Goal: Task Accomplishment & Management: Manage account settings

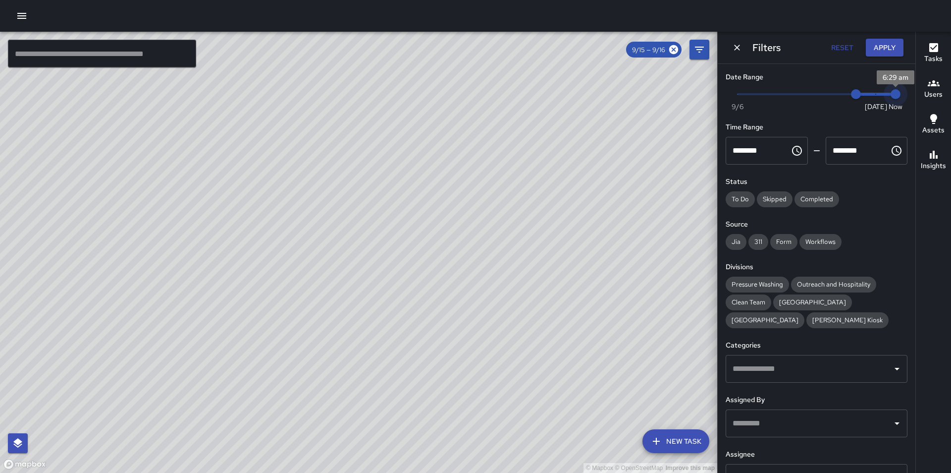
type input "*"
drag, startPoint x: 870, startPoint y: 95, endPoint x: 909, endPoint y: 90, distance: 39.4
click at [909, 90] on div "Date Range Now [DATE] [DATE] 6:29 am Time Range ******** ​ ******** ​ Status To…" at bounding box center [817, 268] width 198 height 409
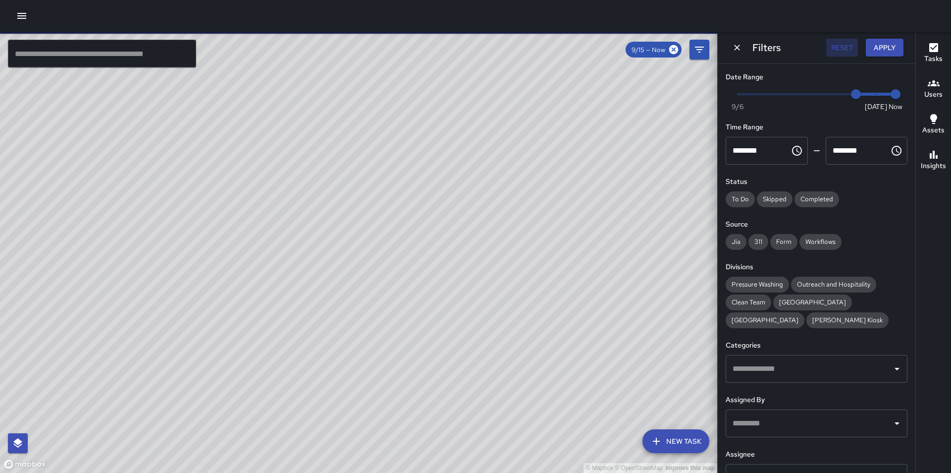
click at [847, 42] on button "Reset" at bounding box center [842, 48] width 32 height 18
type input "*"
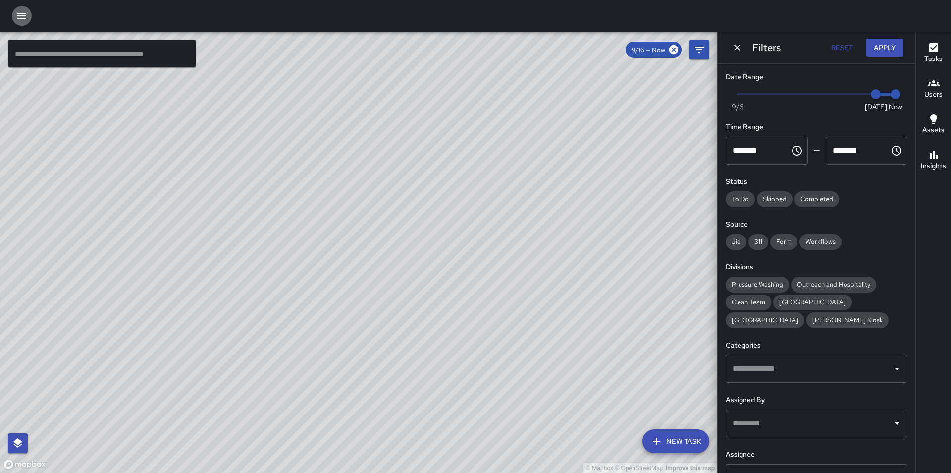
click at [23, 17] on icon "button" at bounding box center [22, 16] width 12 height 12
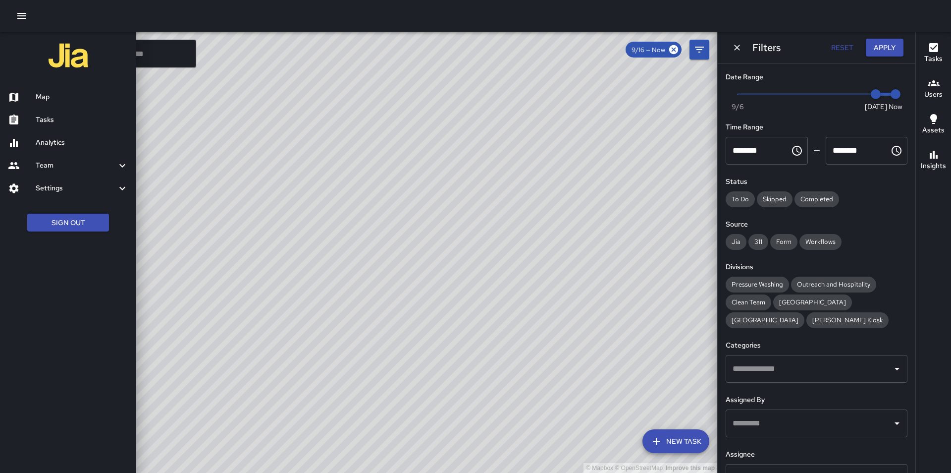
click at [52, 115] on h6 "Tasks" at bounding box center [82, 119] width 93 height 11
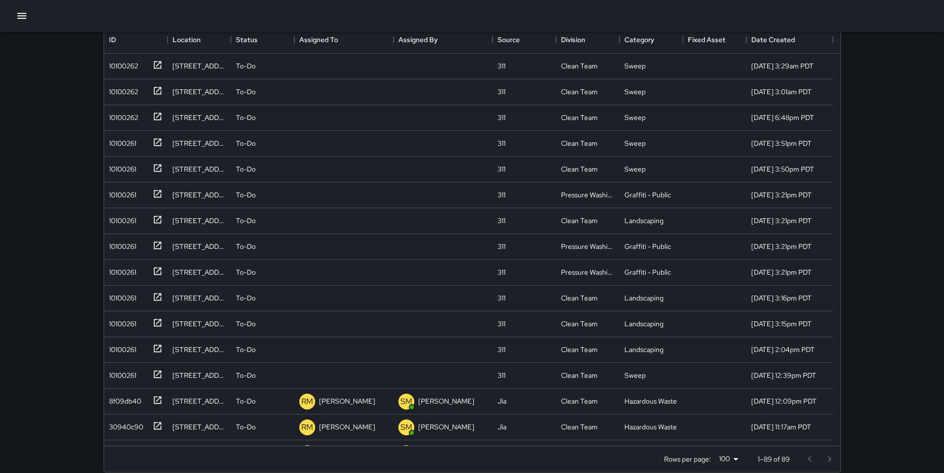
scroll to position [112, 0]
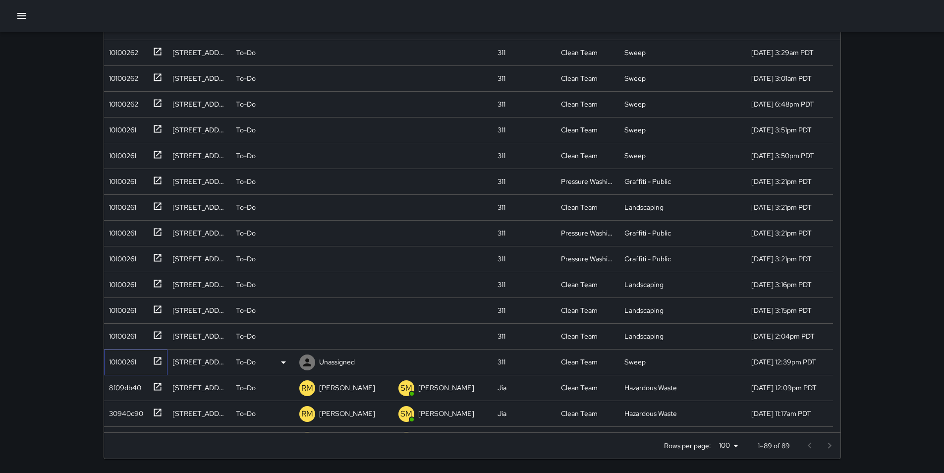
click at [131, 358] on div "10100261" at bounding box center [120, 360] width 31 height 14
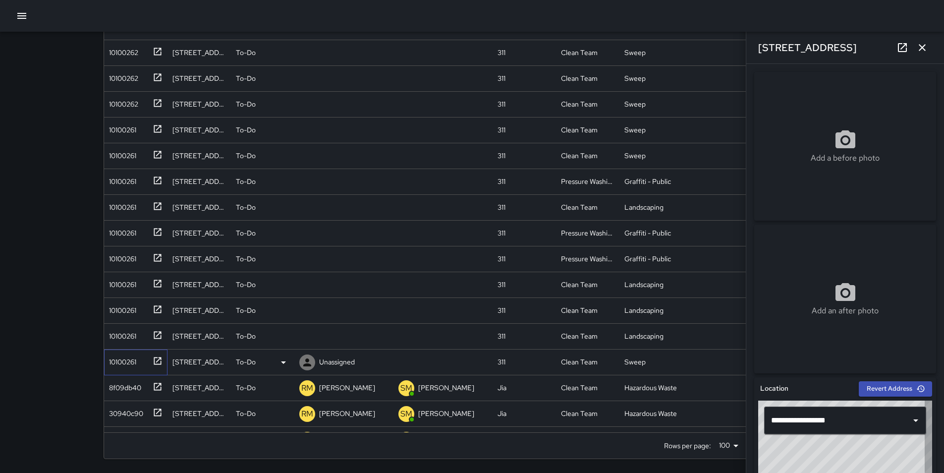
type input "**********"
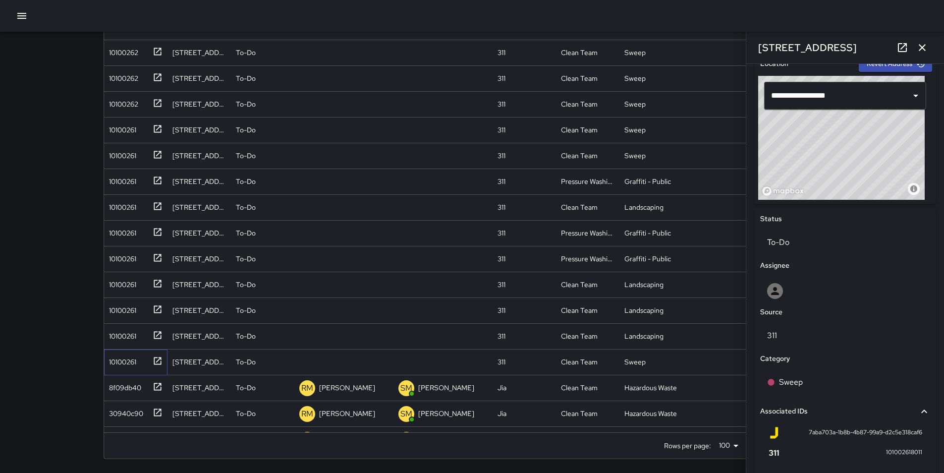
scroll to position [319, 0]
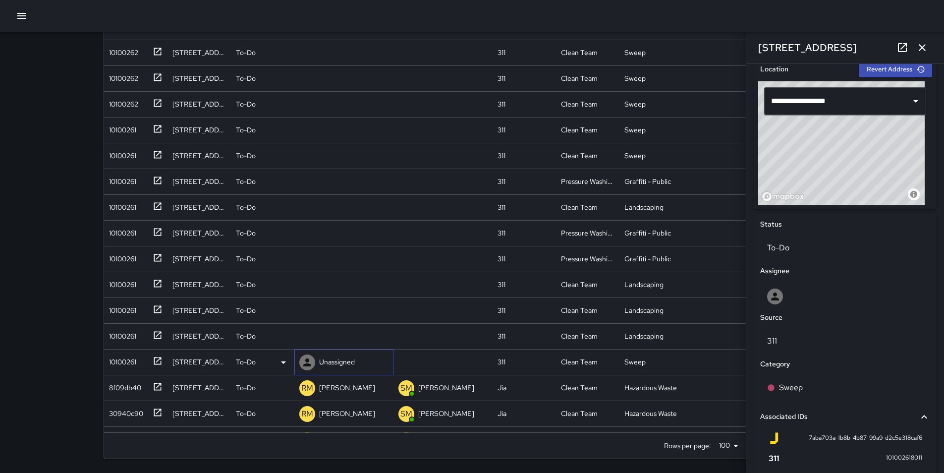
click at [338, 359] on p "Unassigned" at bounding box center [337, 362] width 36 height 10
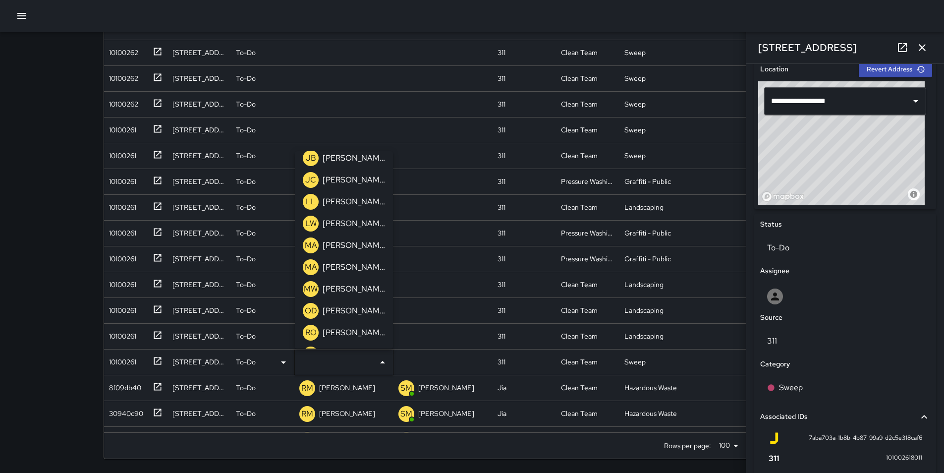
scroll to position [594, 0]
click at [366, 339] on p "[PERSON_NAME]" at bounding box center [353, 334] width 62 height 12
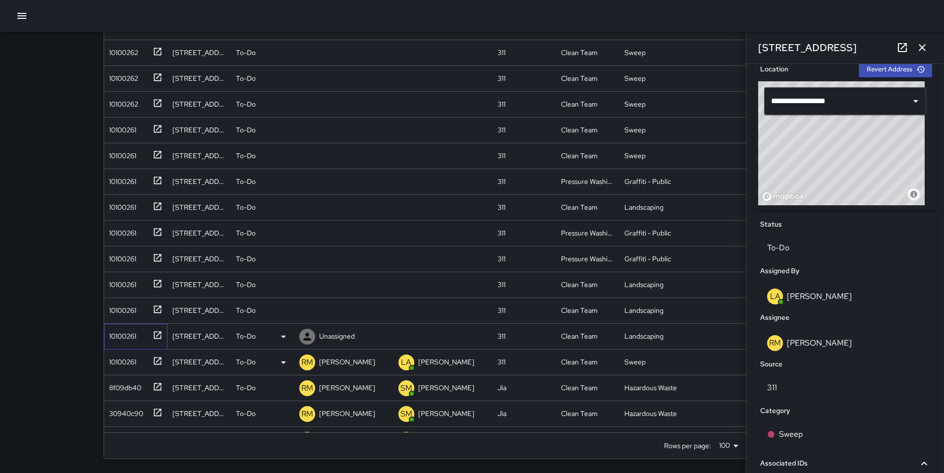
click at [122, 334] on div "10100261" at bounding box center [120, 334] width 31 height 14
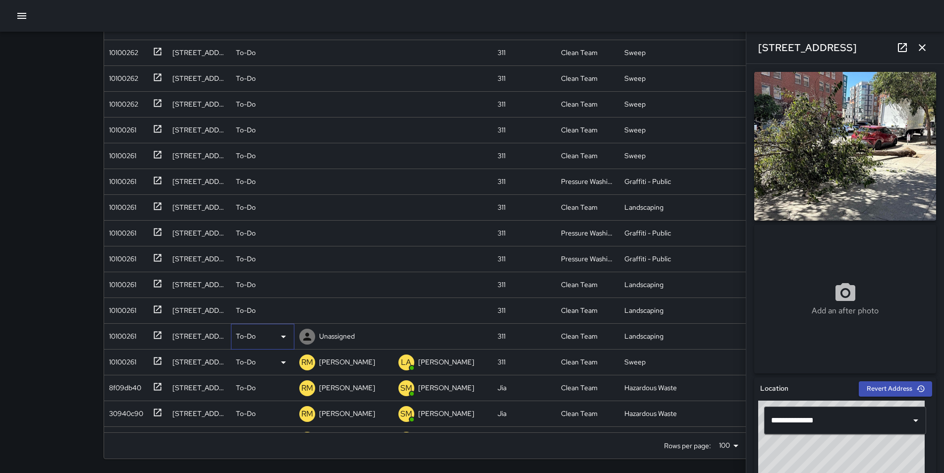
click at [284, 335] on icon at bounding box center [283, 336] width 12 height 12
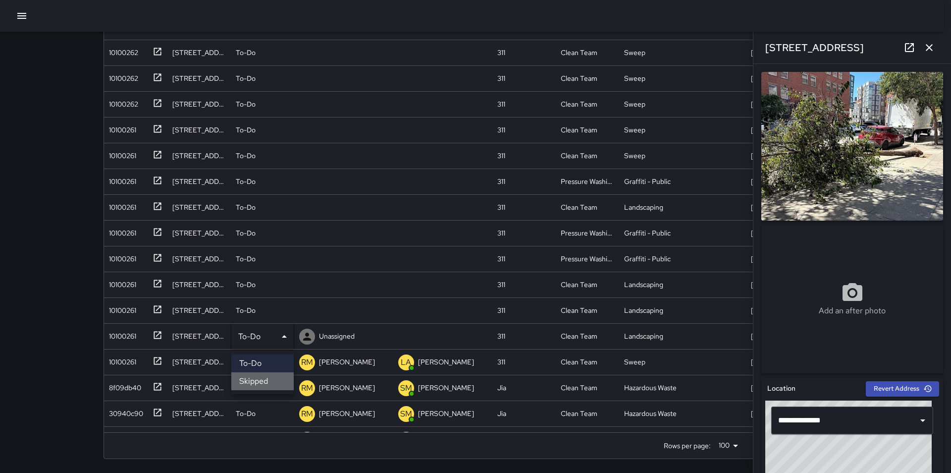
click at [280, 380] on li "Skipped" at bounding box center [262, 381] width 62 height 18
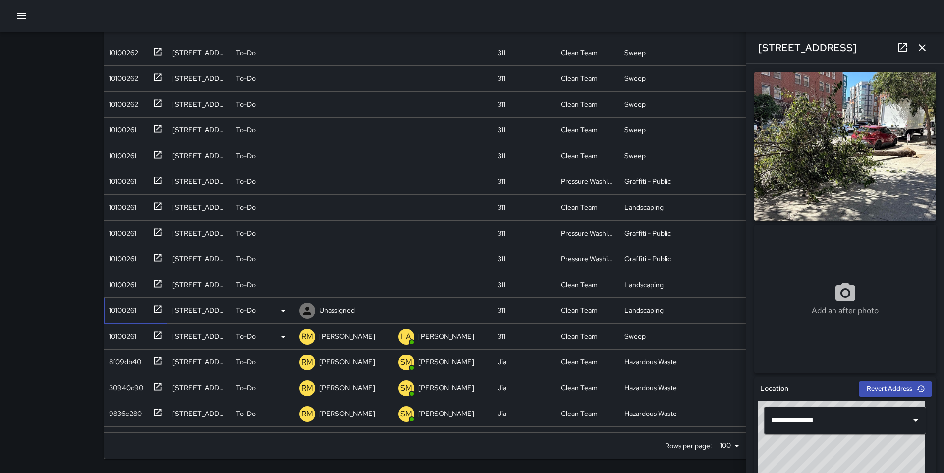
click at [130, 311] on div "10100261" at bounding box center [120, 308] width 31 height 14
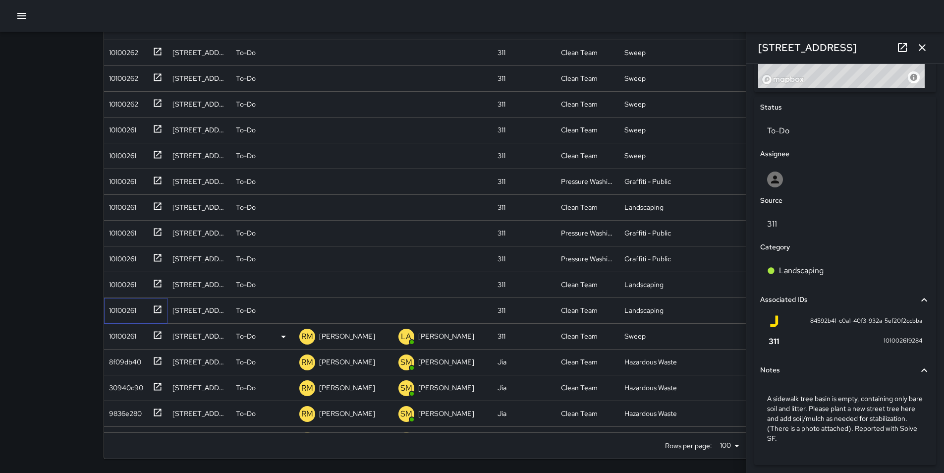
scroll to position [458, 0]
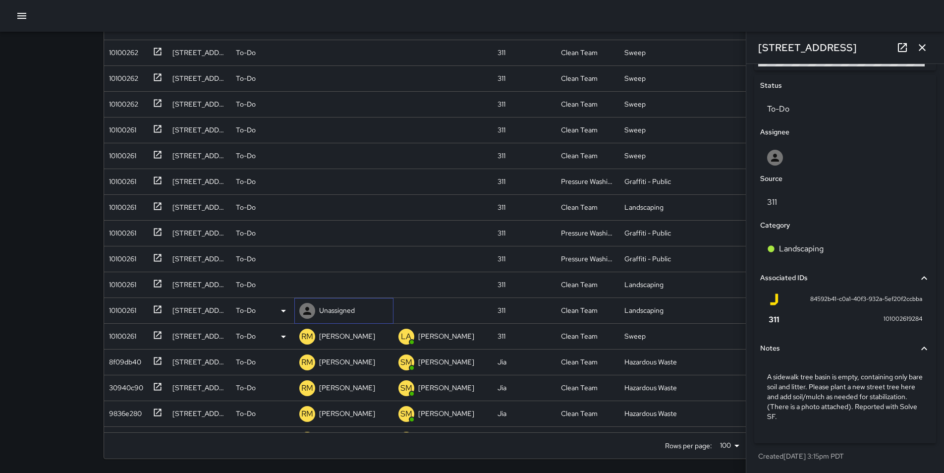
click at [332, 311] on p "Unassigned" at bounding box center [337, 310] width 36 height 10
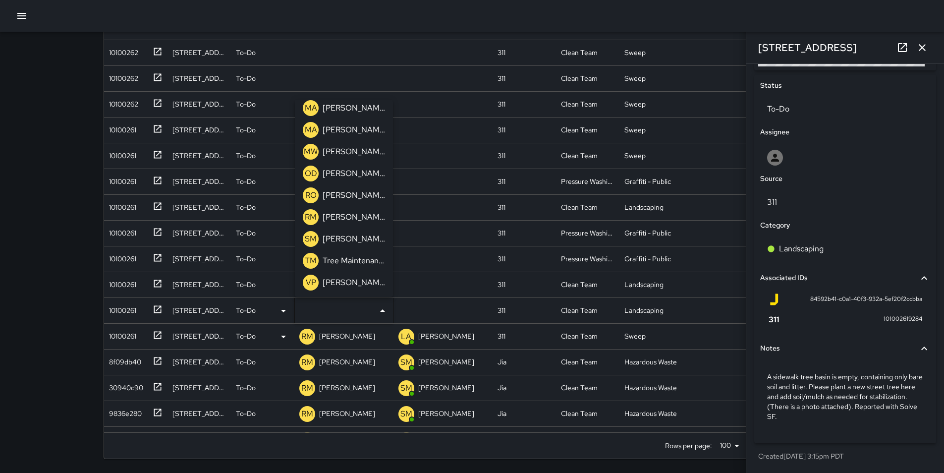
scroll to position [661, 0]
click at [364, 257] on p "Tree Maintenance" at bounding box center [353, 260] width 62 height 12
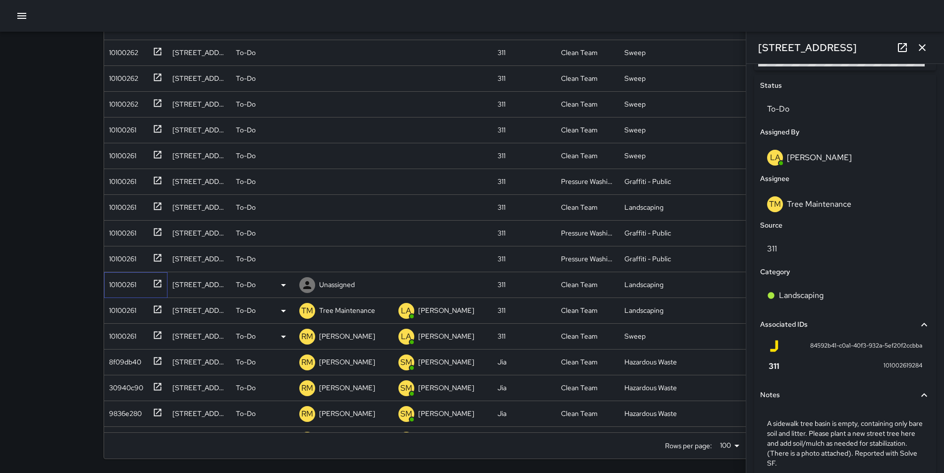
click at [124, 285] on div "10100261" at bounding box center [120, 282] width 31 height 14
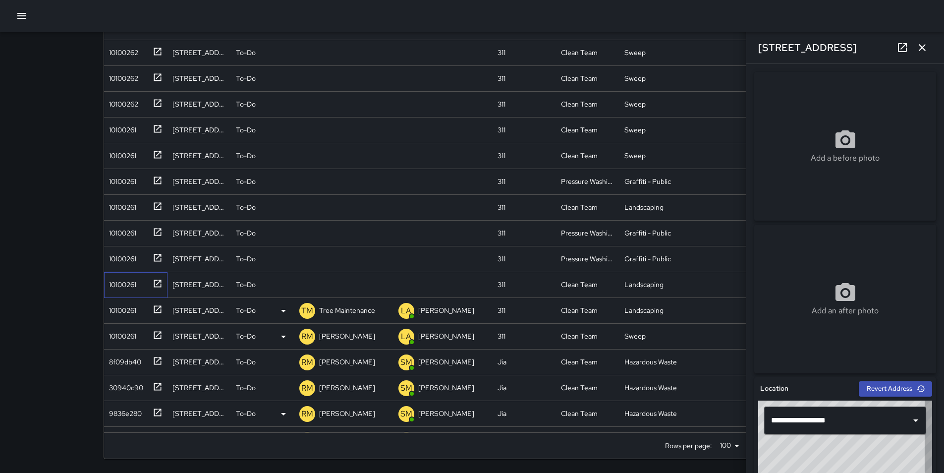
type input "**********"
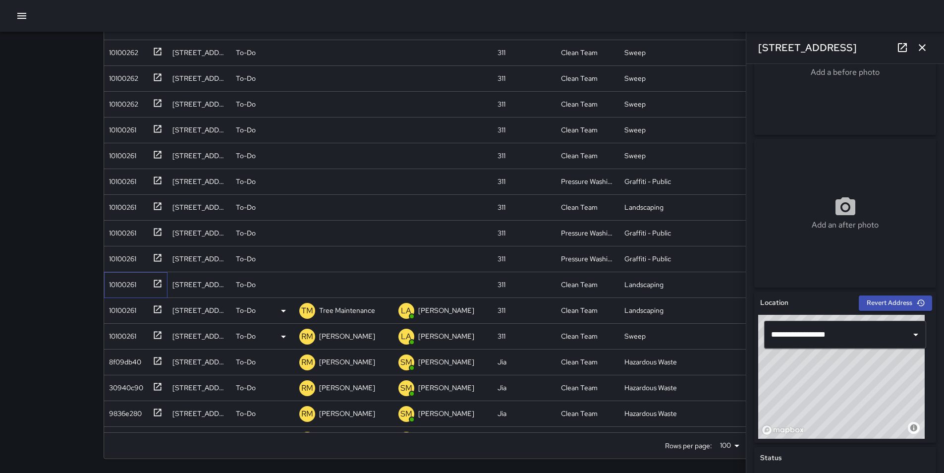
scroll to position [159, 0]
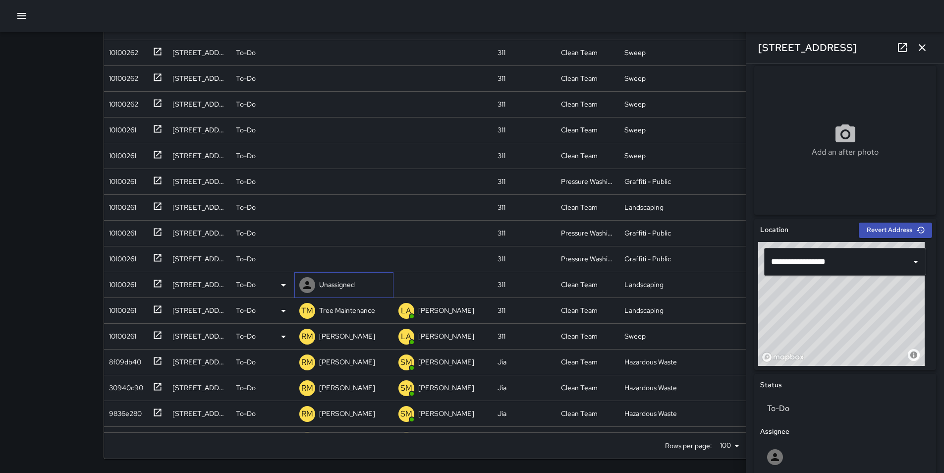
click at [336, 282] on p "Unassigned" at bounding box center [337, 284] width 36 height 10
click at [116, 279] on div "10100261" at bounding box center [120, 282] width 31 height 14
click at [285, 285] on icon at bounding box center [283, 285] width 12 height 12
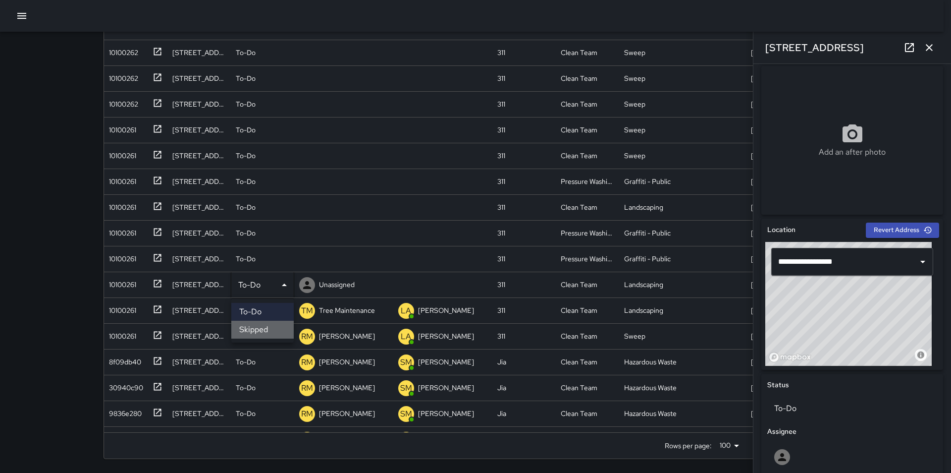
click at [261, 330] on li "Skipped" at bounding box center [262, 329] width 62 height 18
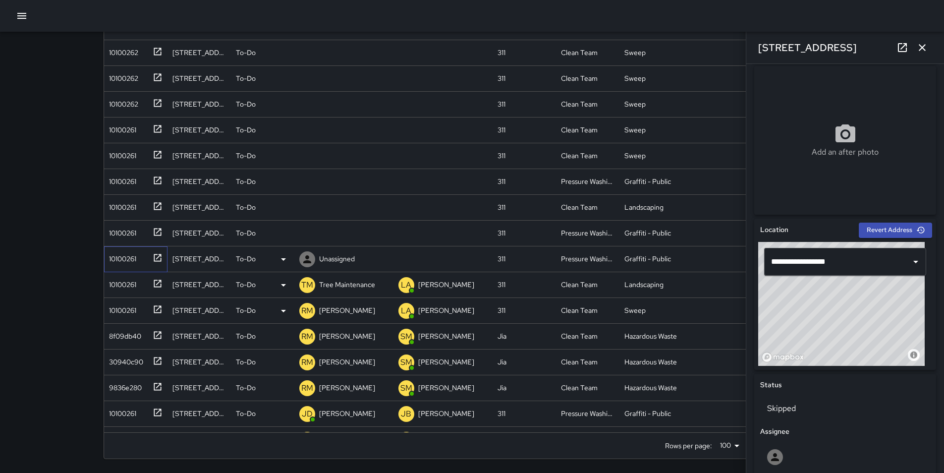
click at [117, 257] on div "10100261" at bounding box center [120, 257] width 31 height 14
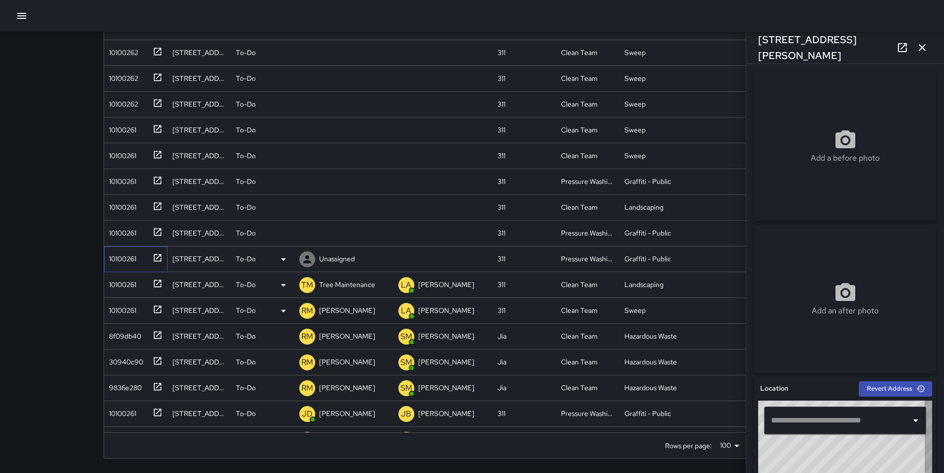
type input "**********"
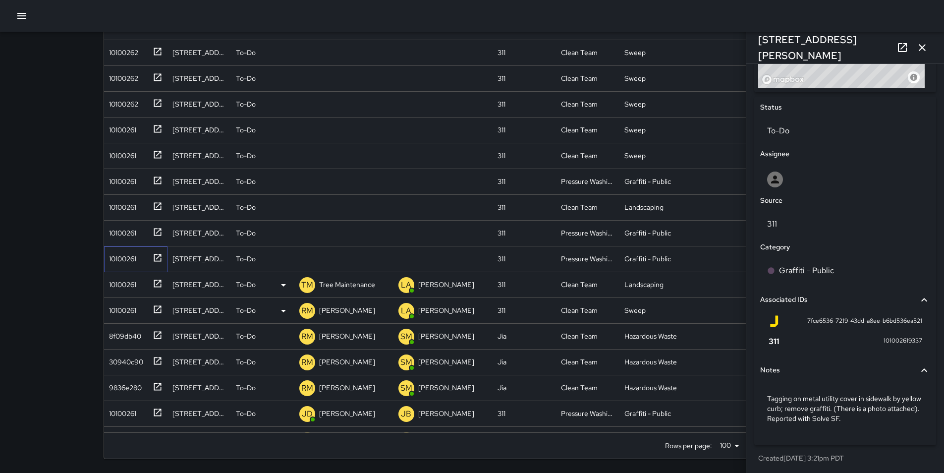
scroll to position [438, 0]
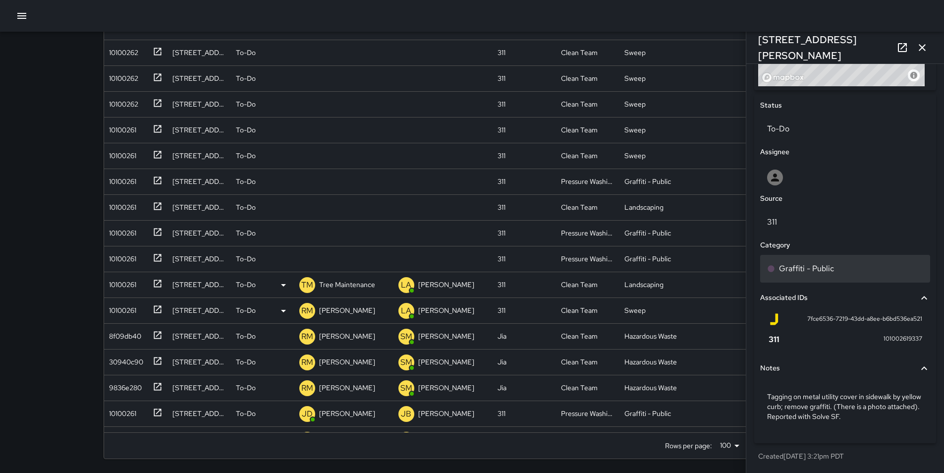
click at [809, 267] on p "Graffiti - Public" at bounding box center [806, 269] width 55 height 12
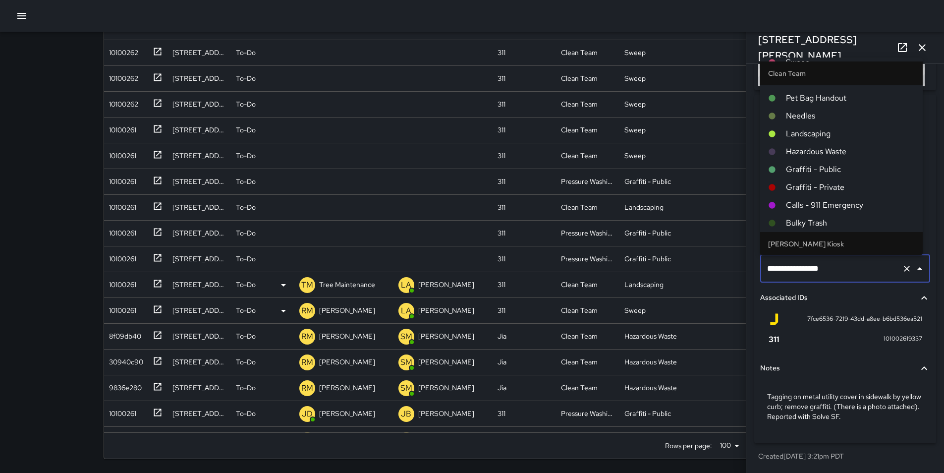
scroll to position [92, 0]
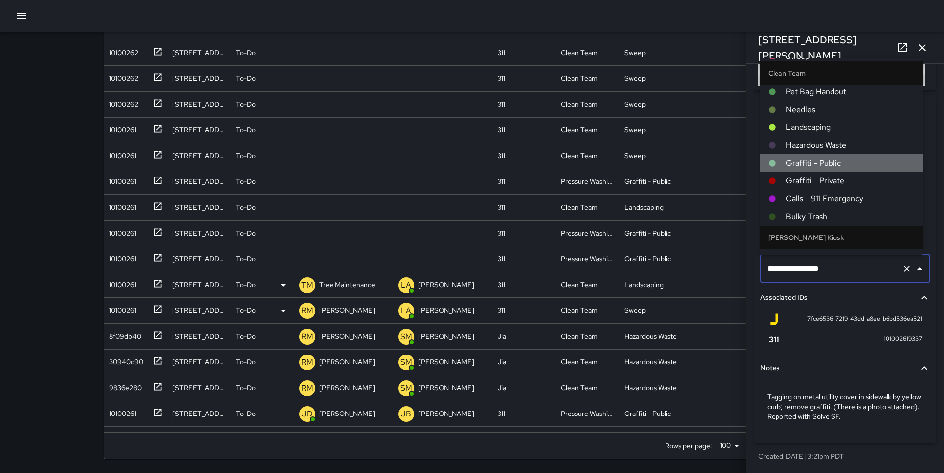
click at [844, 165] on span "Graffiti - Public" at bounding box center [850, 163] width 129 height 12
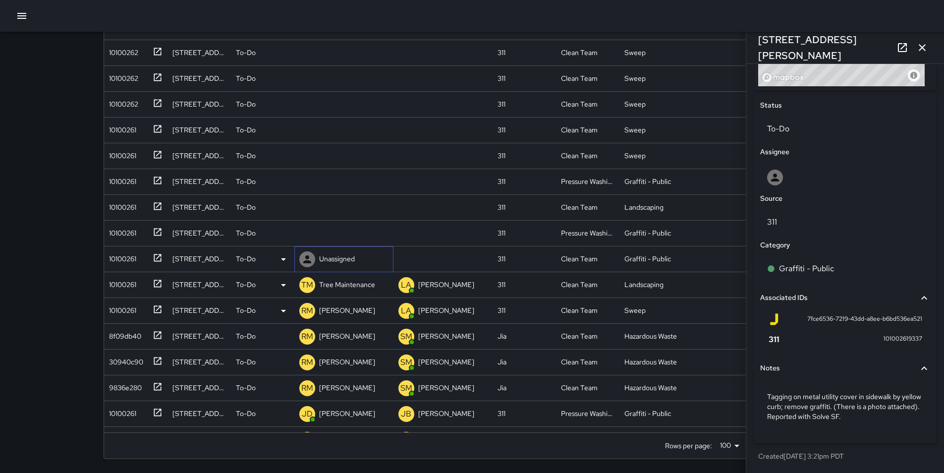
click at [341, 264] on p "Unassigned" at bounding box center [337, 259] width 36 height 10
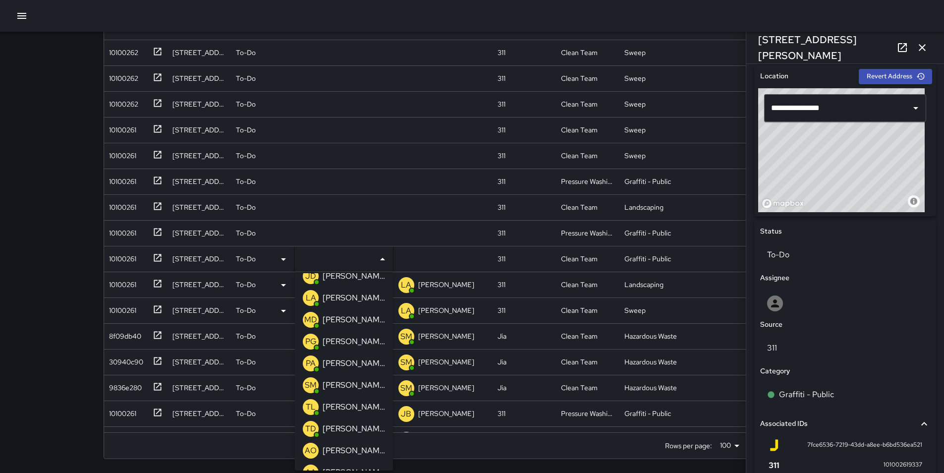
scroll to position [299, 0]
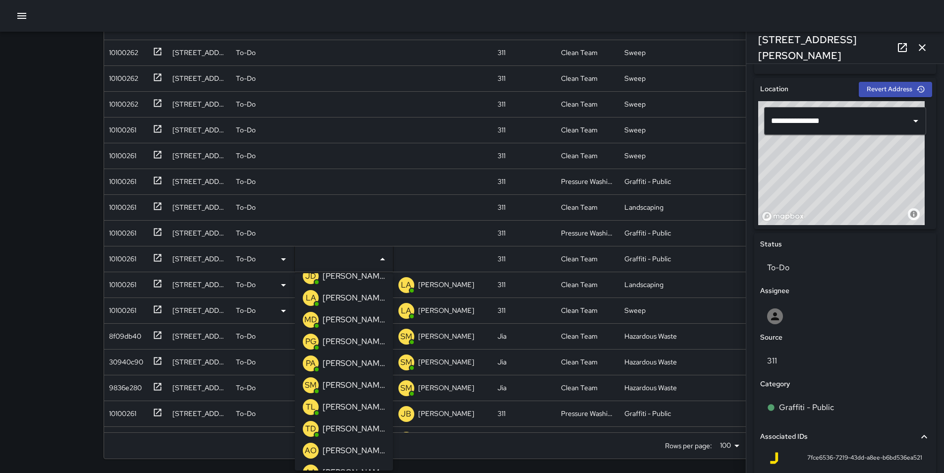
click at [354, 321] on p "[PERSON_NAME]" at bounding box center [353, 320] width 62 height 12
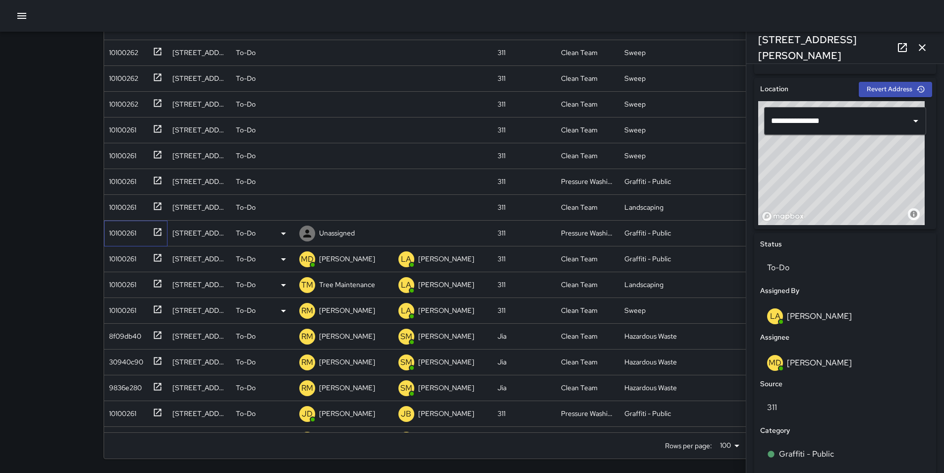
click at [127, 231] on div "10100261" at bounding box center [120, 231] width 31 height 14
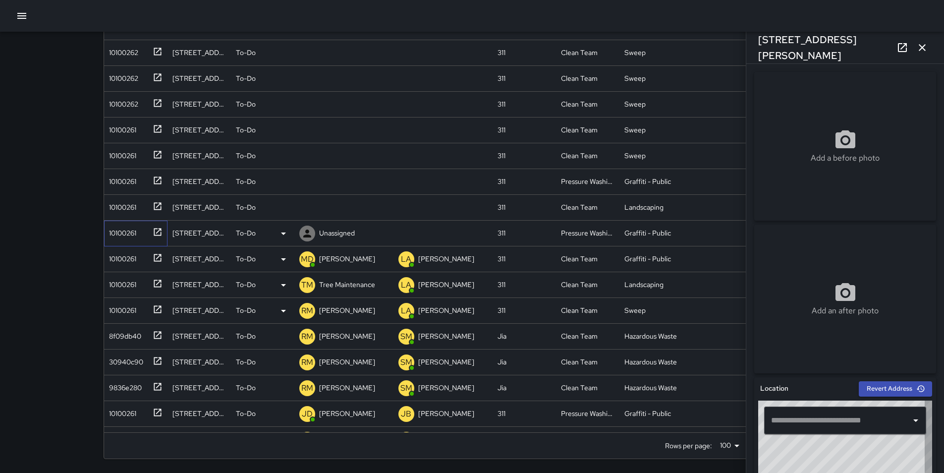
type input "**********"
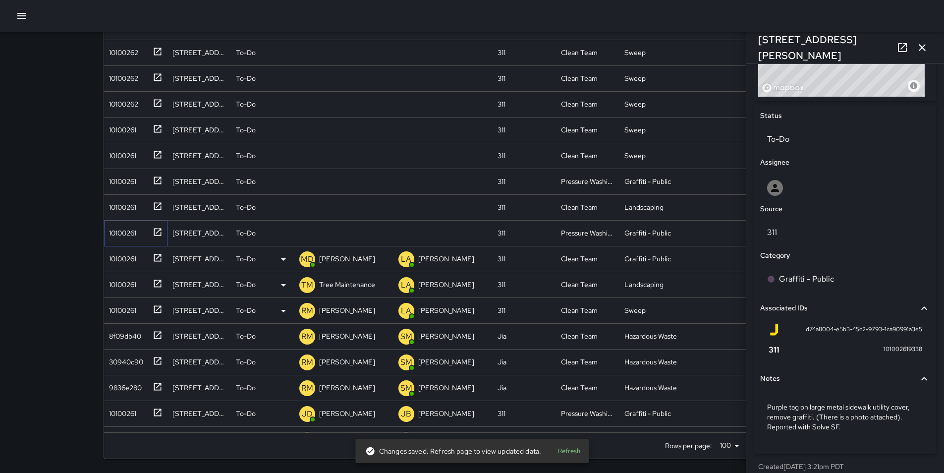
scroll to position [438, 0]
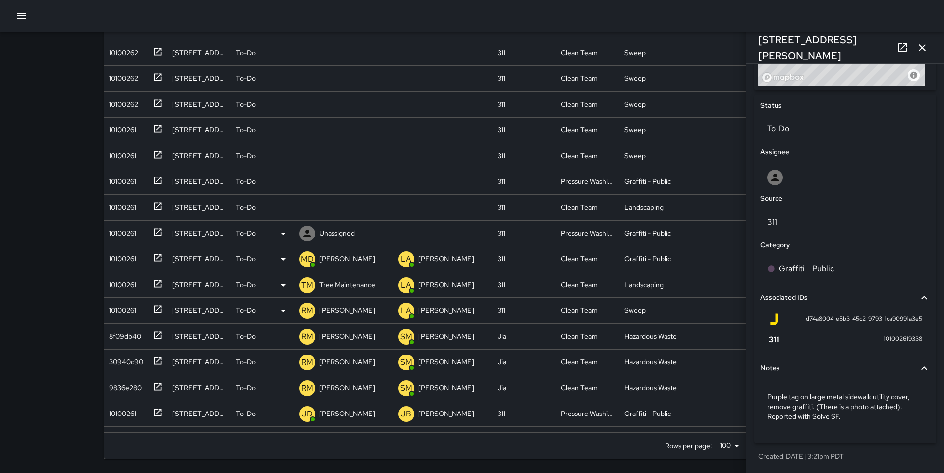
click at [281, 233] on icon at bounding box center [283, 233] width 12 height 12
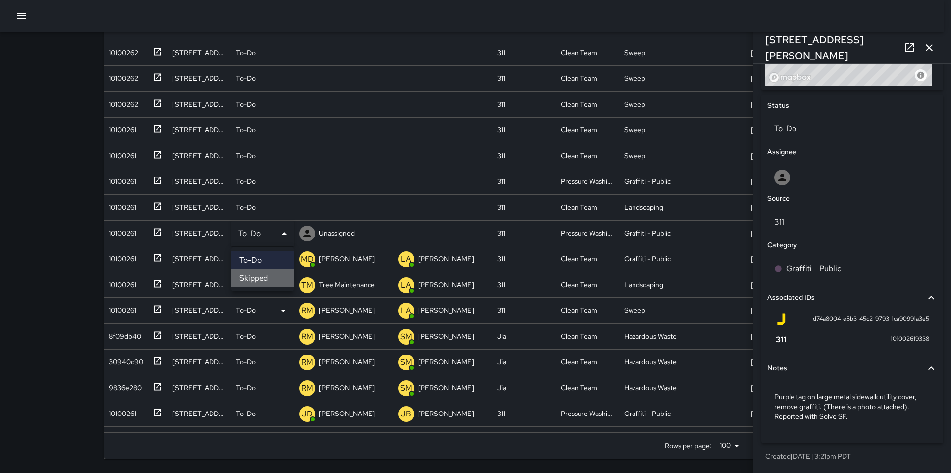
click at [274, 283] on li "Skipped" at bounding box center [262, 278] width 62 height 18
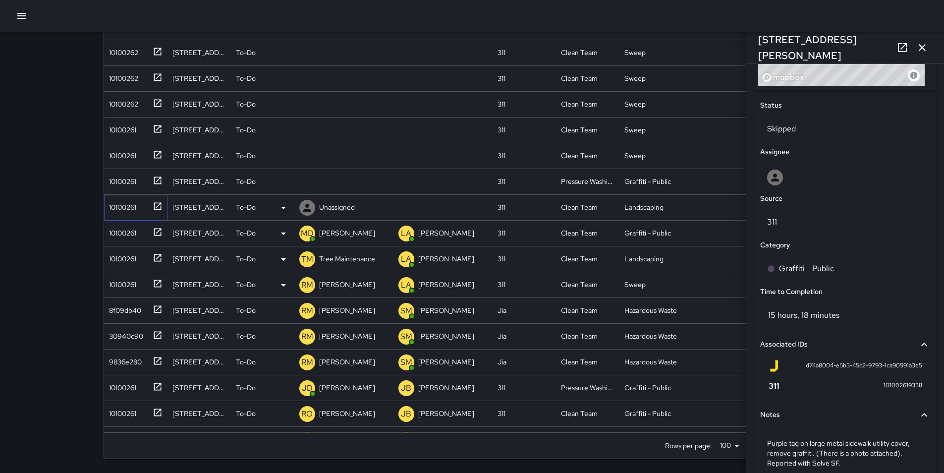
click at [127, 210] on div "10100261" at bounding box center [120, 205] width 31 height 14
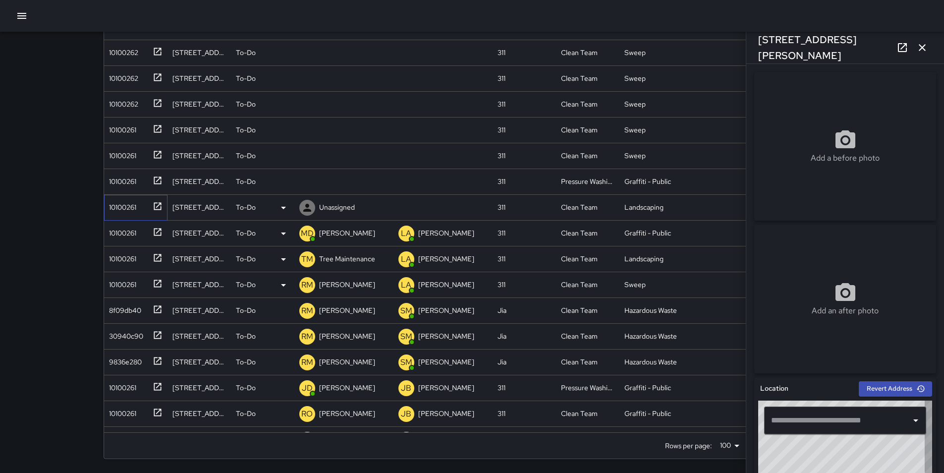
type input "**********"
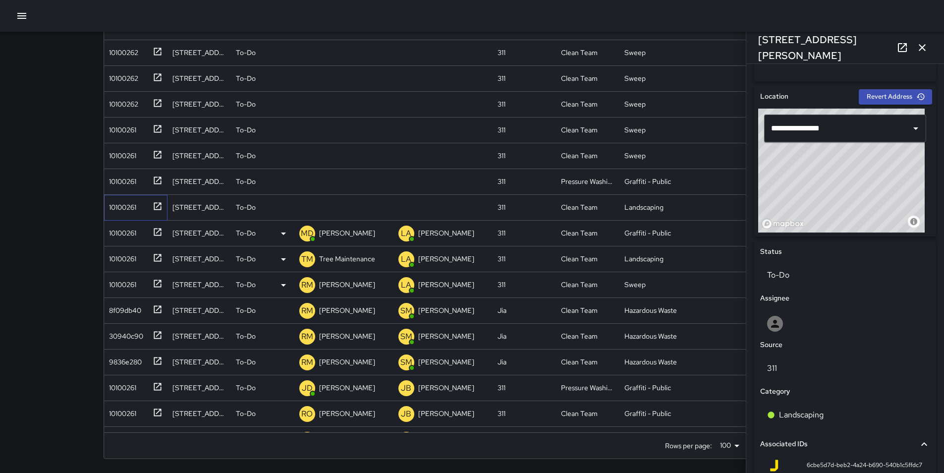
scroll to position [279, 0]
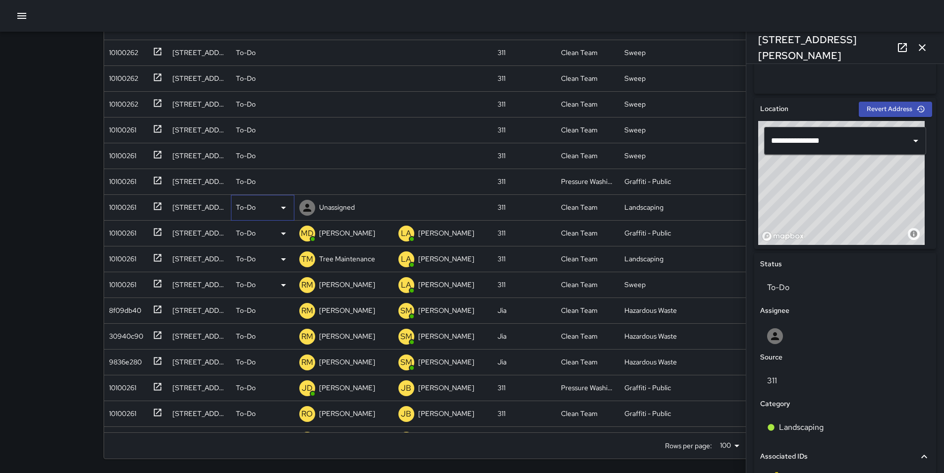
click at [284, 208] on icon at bounding box center [283, 208] width 5 height 2
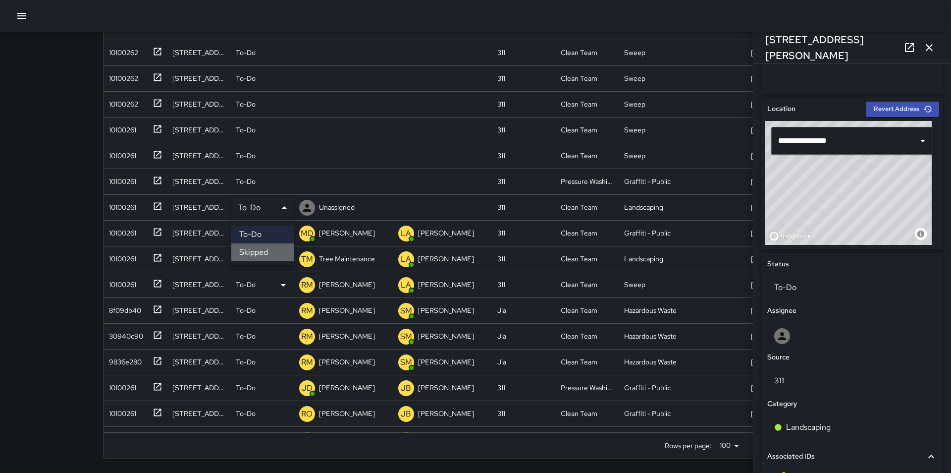
click at [268, 253] on li "Skipped" at bounding box center [262, 252] width 62 height 18
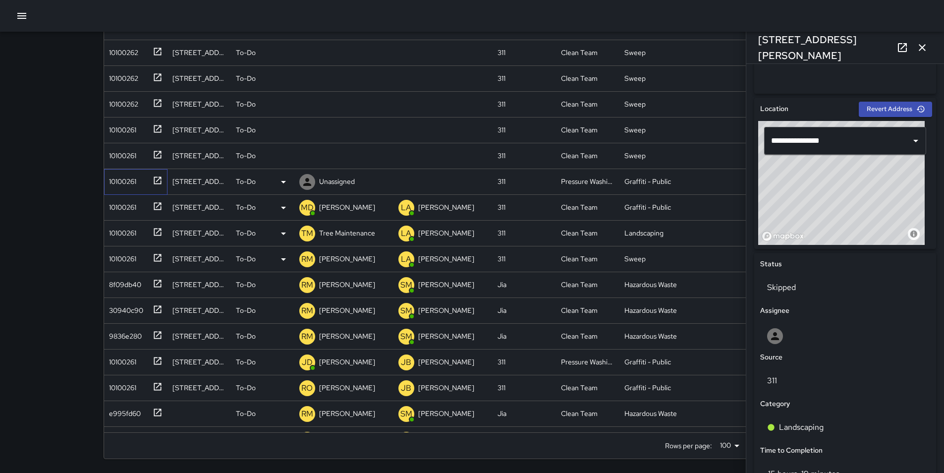
click at [124, 177] on div "10100261" at bounding box center [120, 179] width 31 height 14
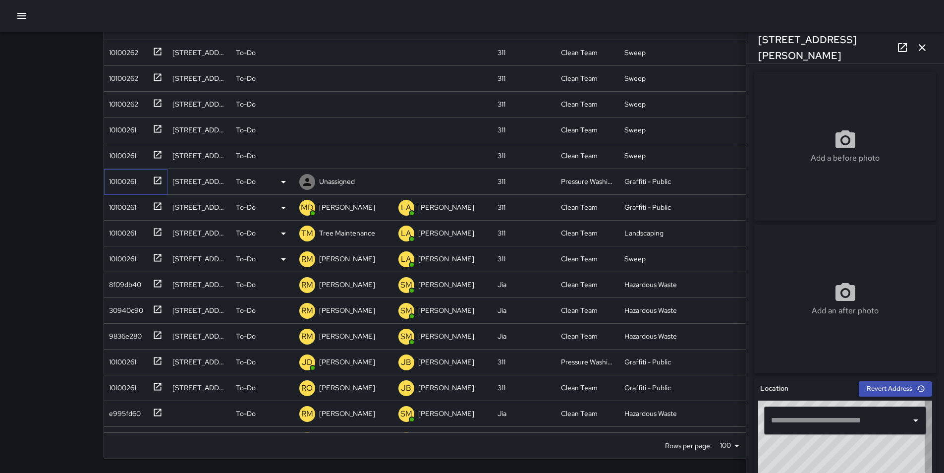
type input "**********"
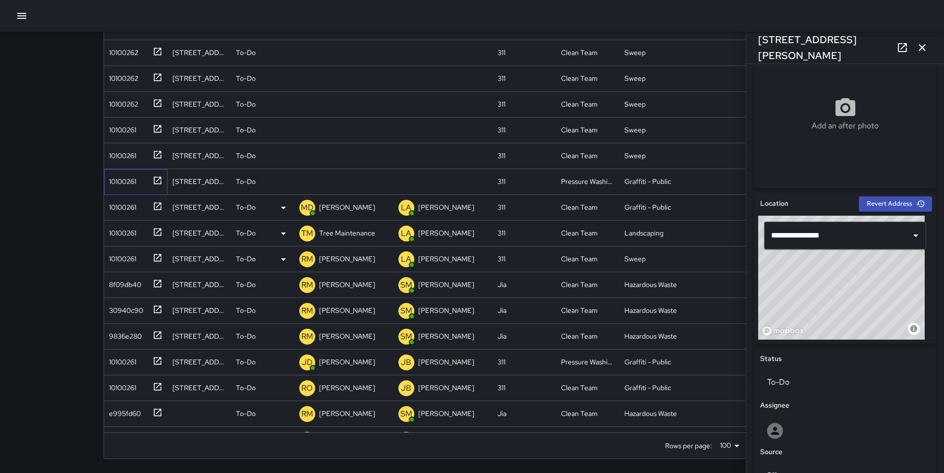
scroll to position [218, 0]
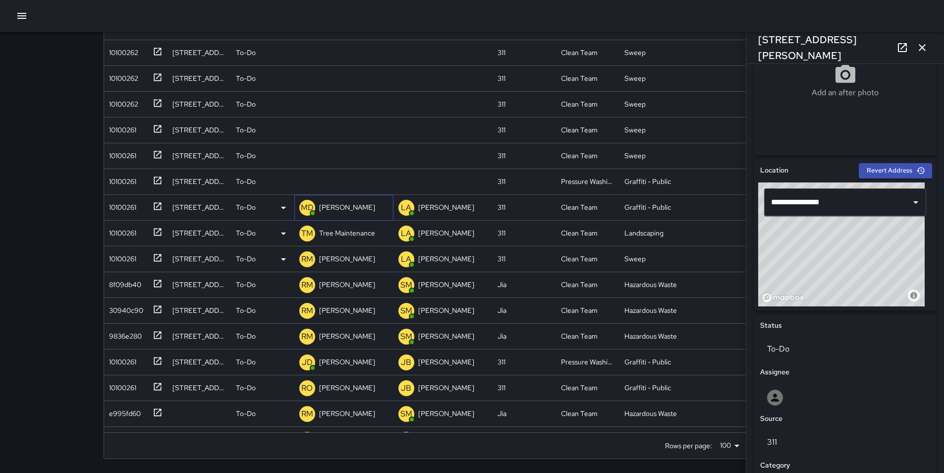
click at [333, 210] on p "[PERSON_NAME]" at bounding box center [347, 207] width 56 height 10
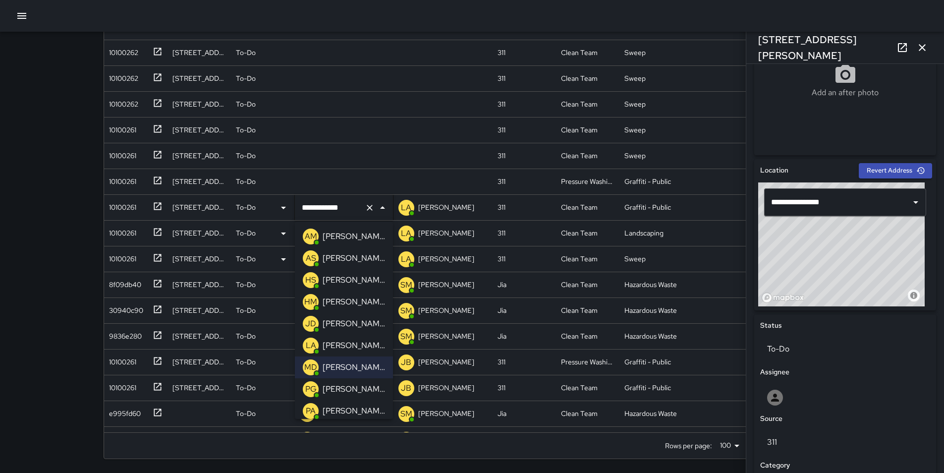
click at [368, 256] on p "[PERSON_NAME]" at bounding box center [353, 258] width 62 height 12
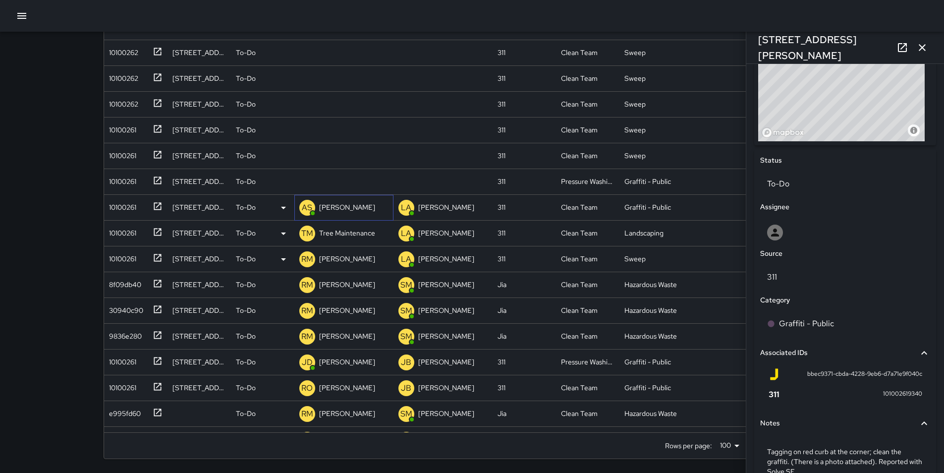
scroll to position [438, 0]
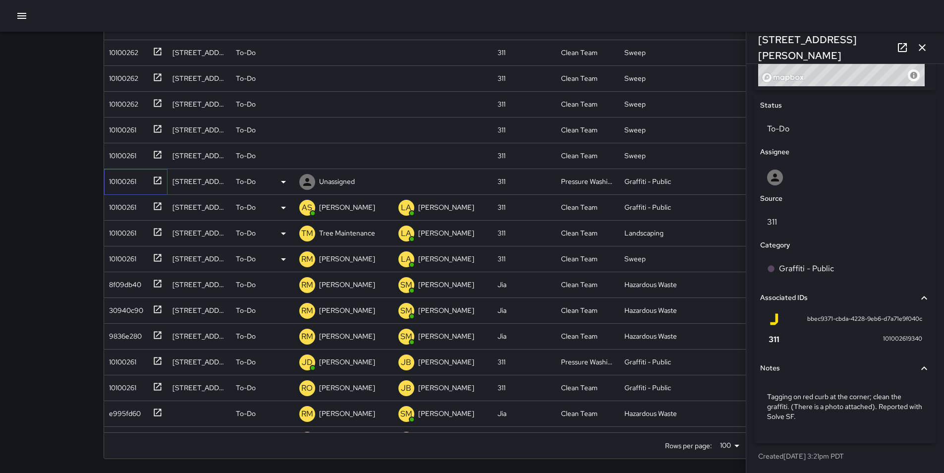
click at [127, 187] on div "10100261" at bounding box center [133, 179] width 57 height 16
click at [341, 185] on p "Unassigned" at bounding box center [337, 181] width 36 height 10
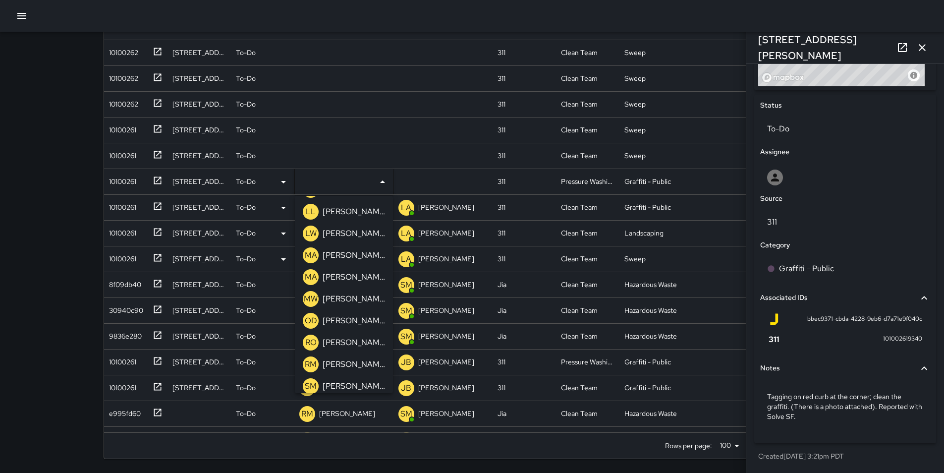
scroll to position [614, 0]
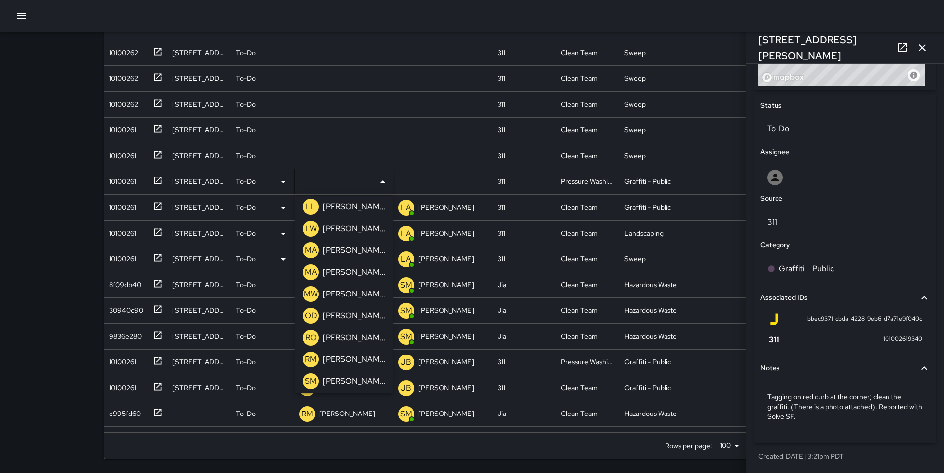
click at [365, 318] on div "[PERSON_NAME]" at bounding box center [353, 316] width 66 height 16
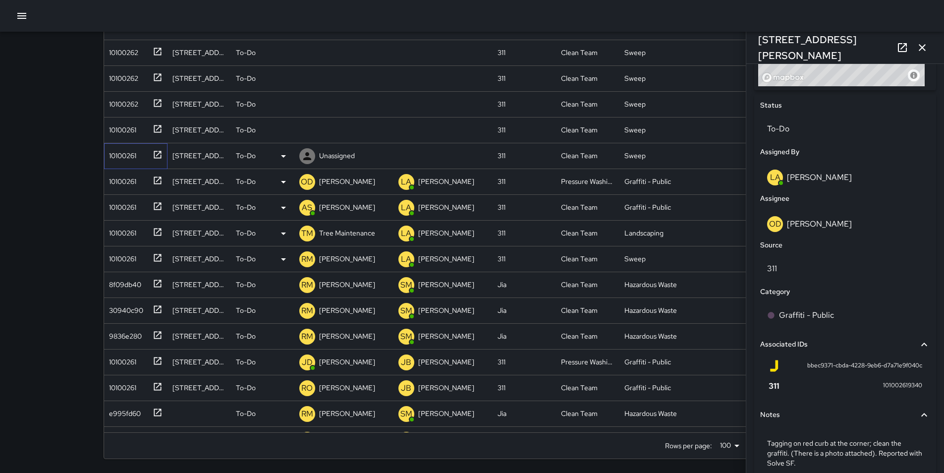
click at [130, 152] on div "10100261" at bounding box center [120, 154] width 31 height 14
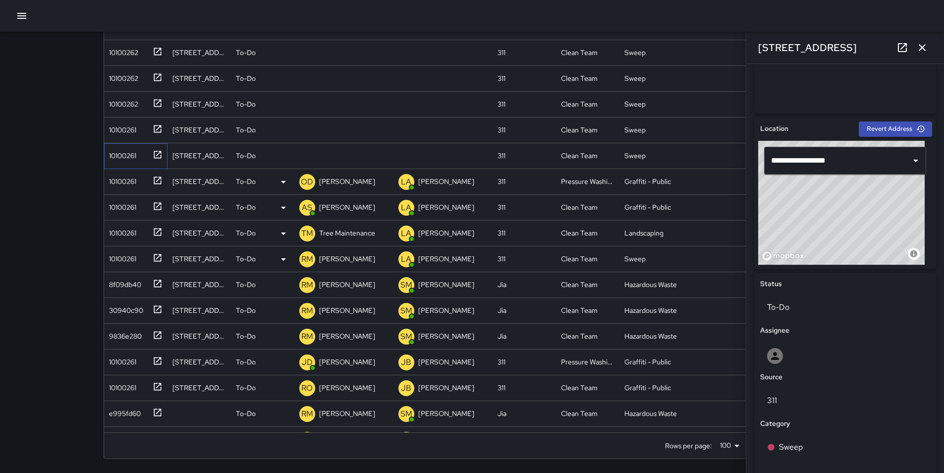
scroll to position [213, 0]
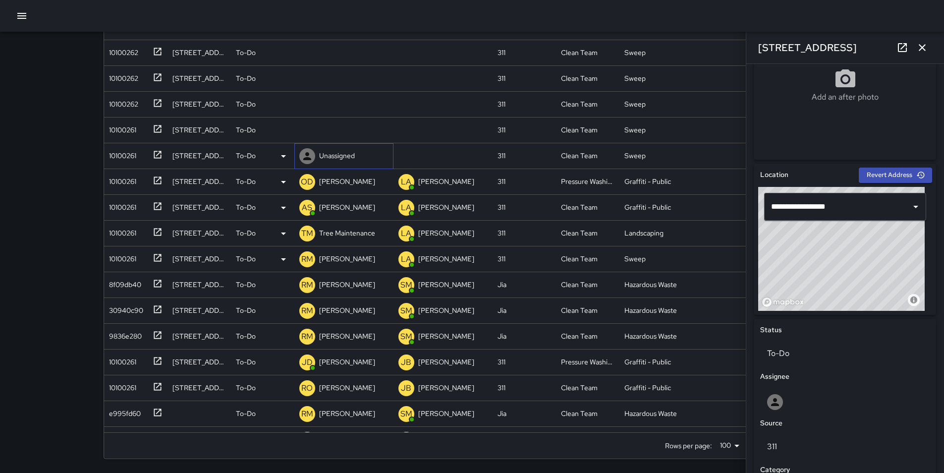
click at [330, 156] on p "Unassigned" at bounding box center [337, 156] width 36 height 10
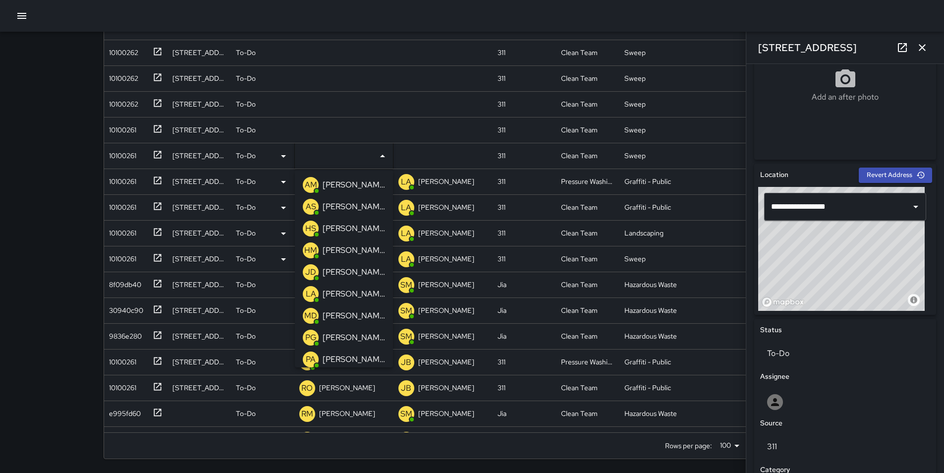
click at [356, 210] on p "[PERSON_NAME]" at bounding box center [353, 207] width 62 height 12
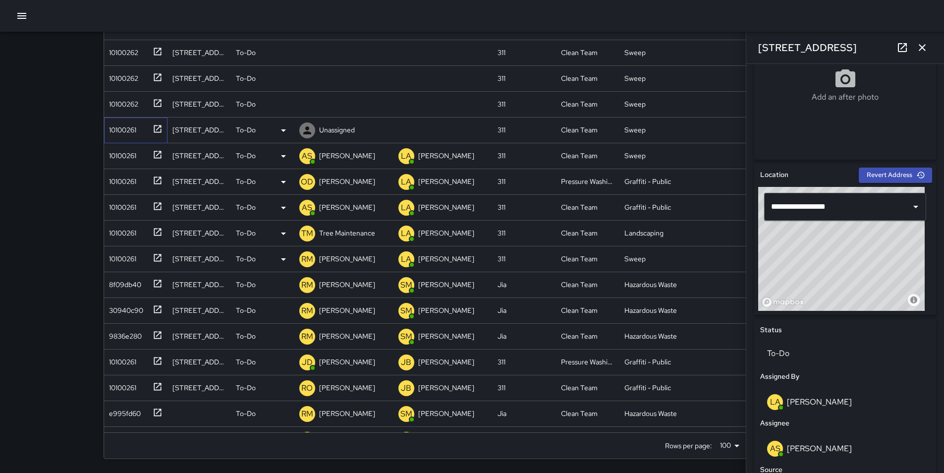
click at [121, 128] on div "10100261" at bounding box center [120, 128] width 31 height 14
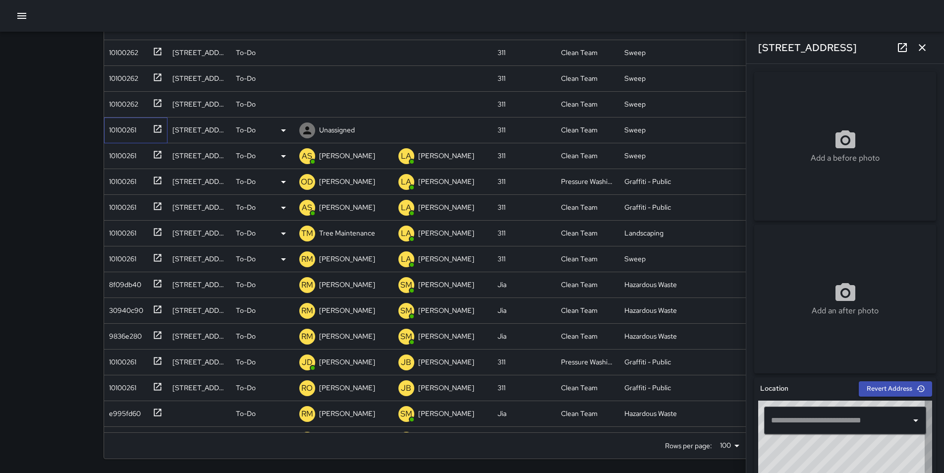
type input "**********"
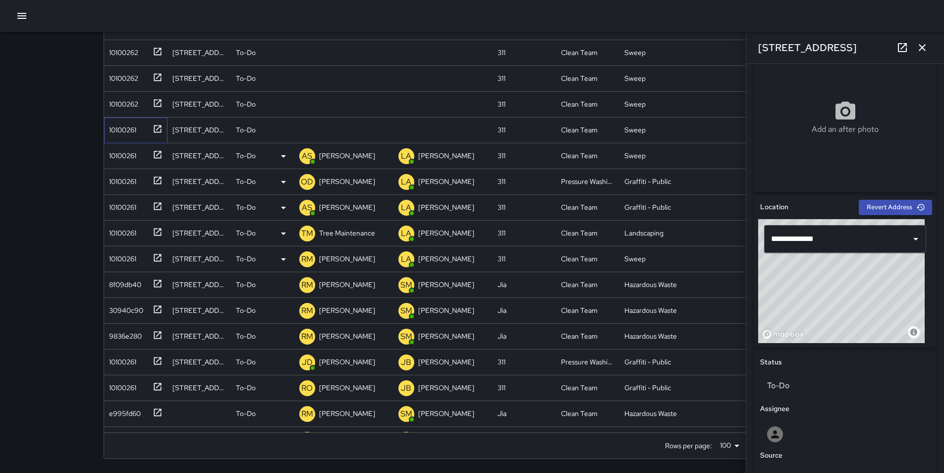
scroll to position [155, 0]
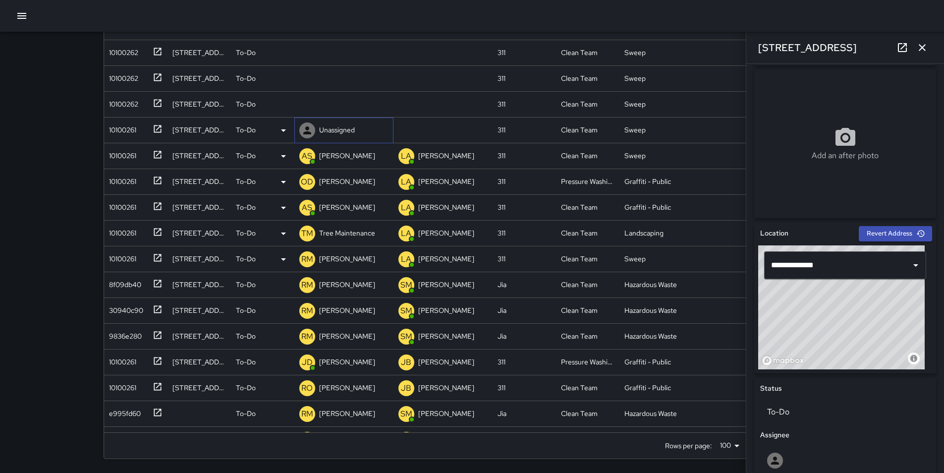
click at [334, 128] on p "Unassigned" at bounding box center [337, 130] width 36 height 10
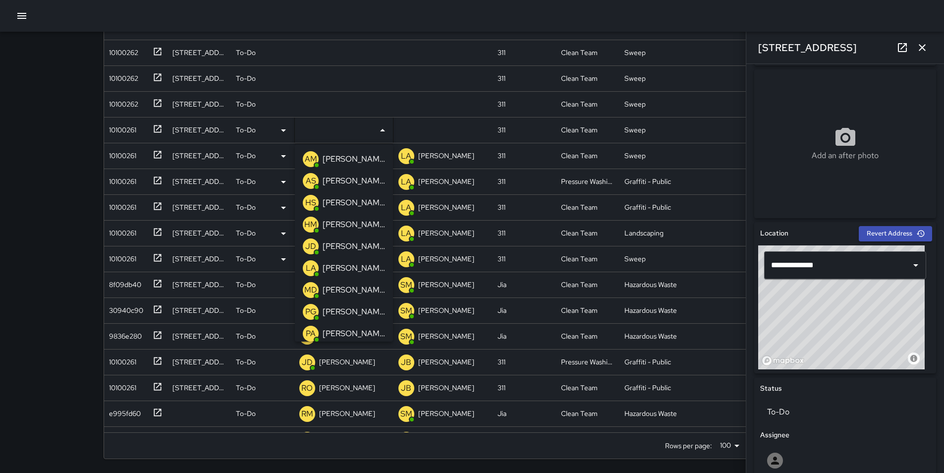
click at [355, 177] on p "[PERSON_NAME]" at bounding box center [353, 181] width 62 height 12
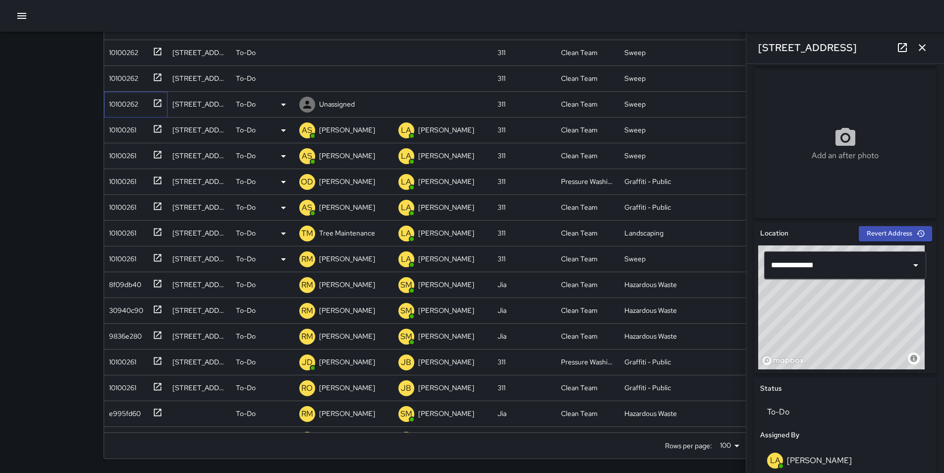
click at [127, 106] on div "10100262" at bounding box center [121, 102] width 33 height 14
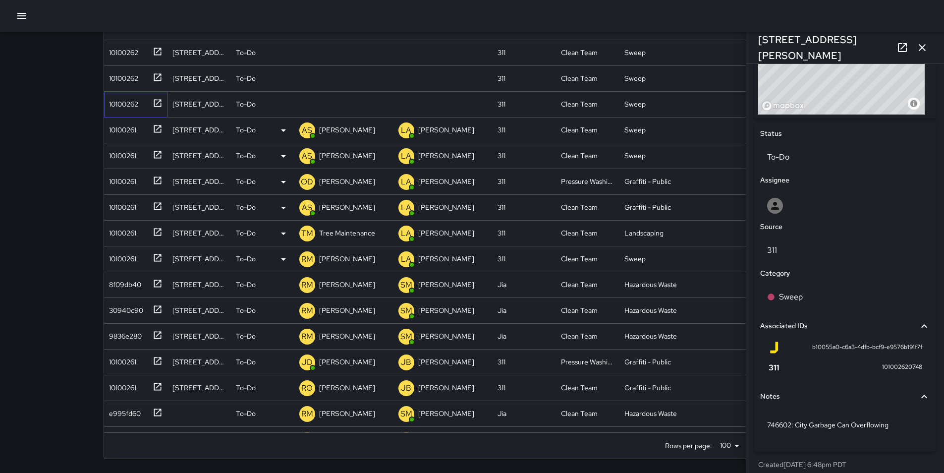
scroll to position [418, 0]
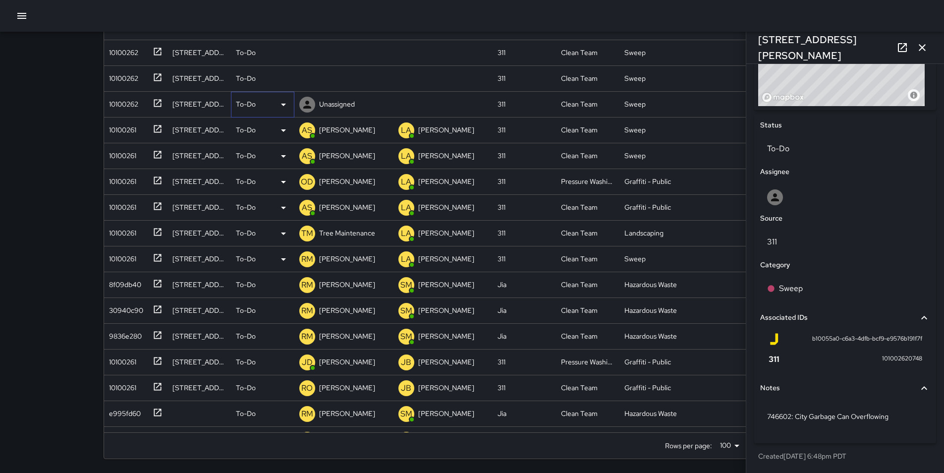
click at [285, 105] on icon at bounding box center [283, 105] width 12 height 12
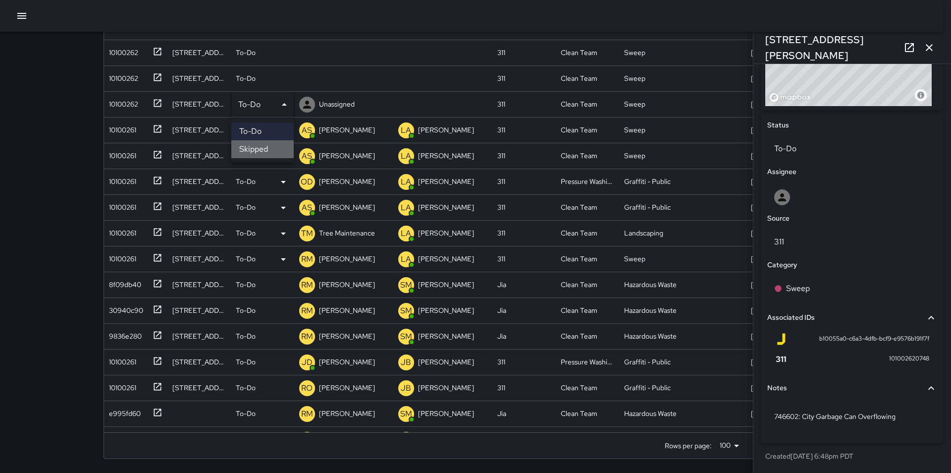
click at [279, 148] on li "Skipped" at bounding box center [262, 149] width 62 height 18
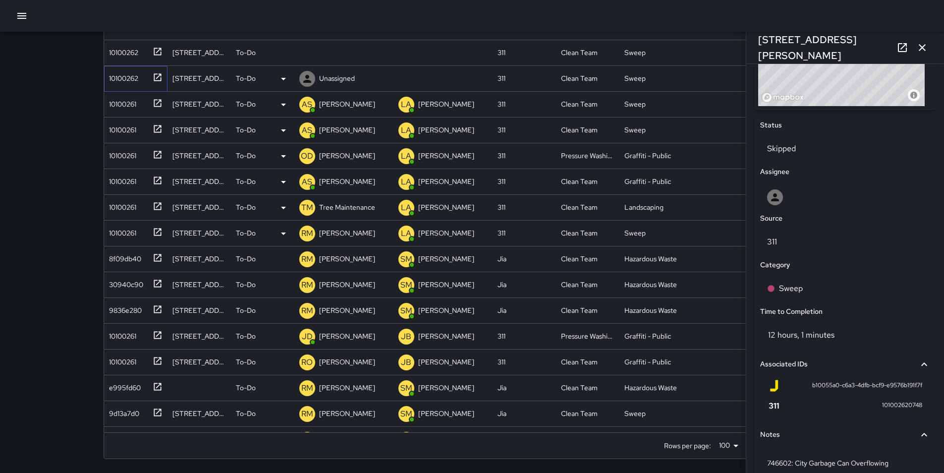
click at [120, 80] on div "10100262" at bounding box center [121, 76] width 33 height 14
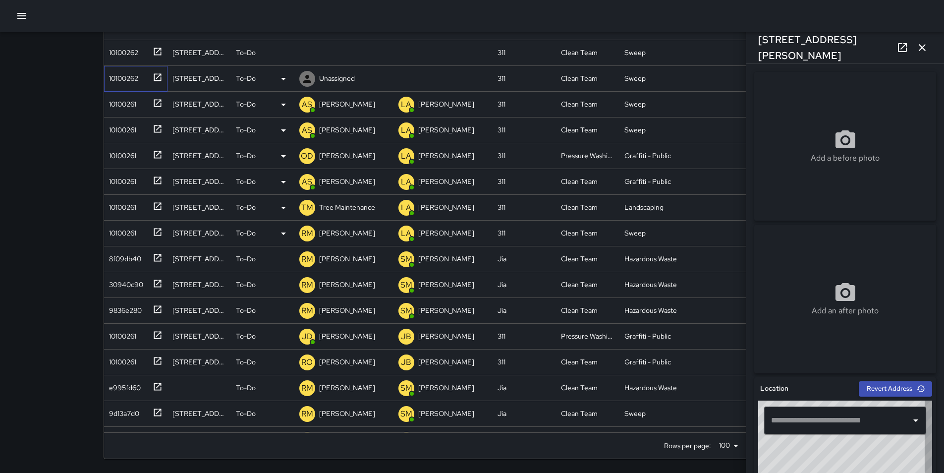
type input "**********"
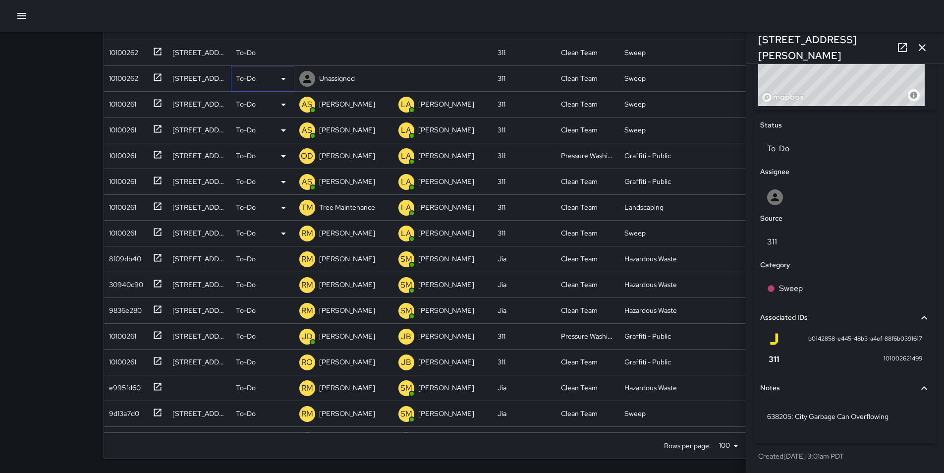
click at [282, 79] on icon at bounding box center [283, 79] width 5 height 2
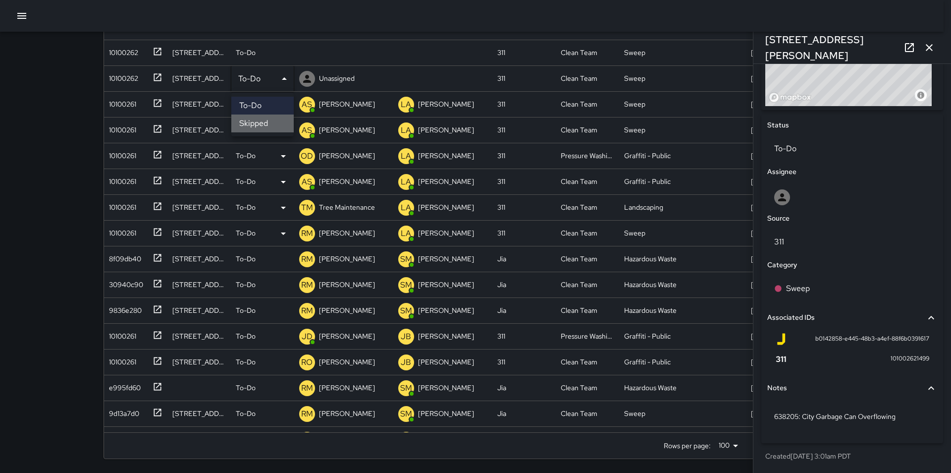
click at [277, 124] on li "Skipped" at bounding box center [262, 123] width 62 height 18
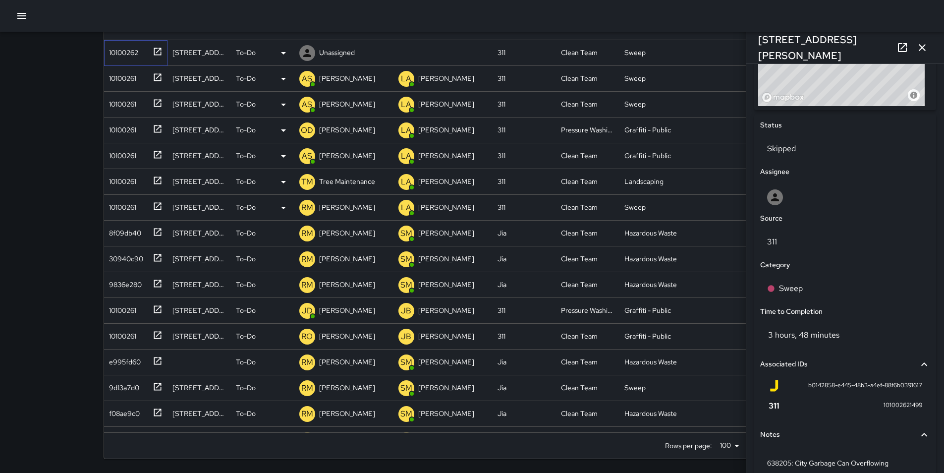
click at [127, 49] on div "10100262" at bounding box center [121, 51] width 33 height 14
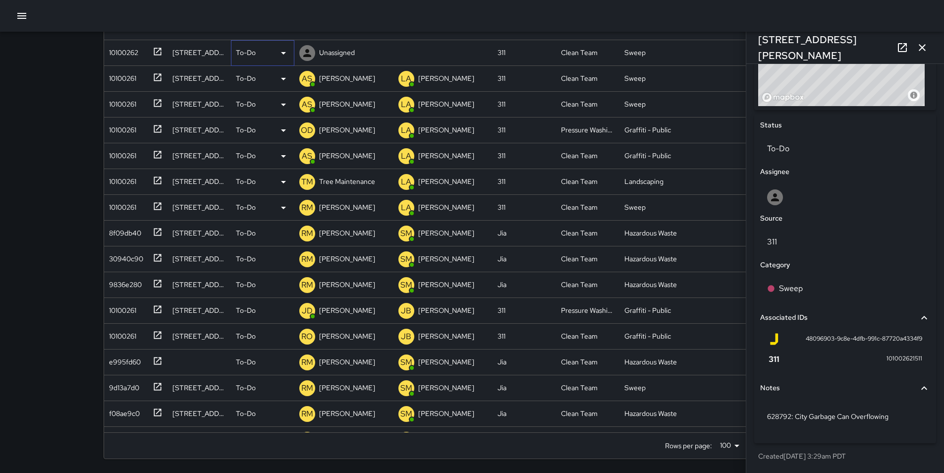
click at [282, 53] on icon at bounding box center [283, 53] width 5 height 2
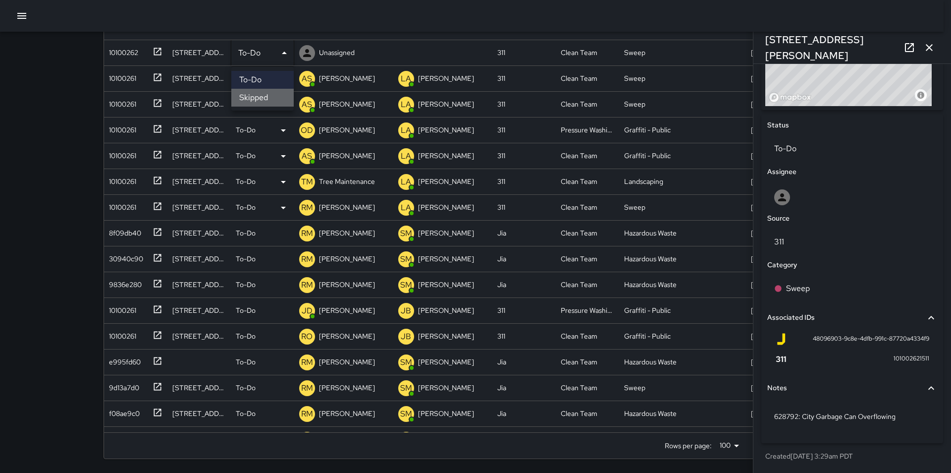
click at [269, 100] on li "Skipped" at bounding box center [262, 98] width 62 height 18
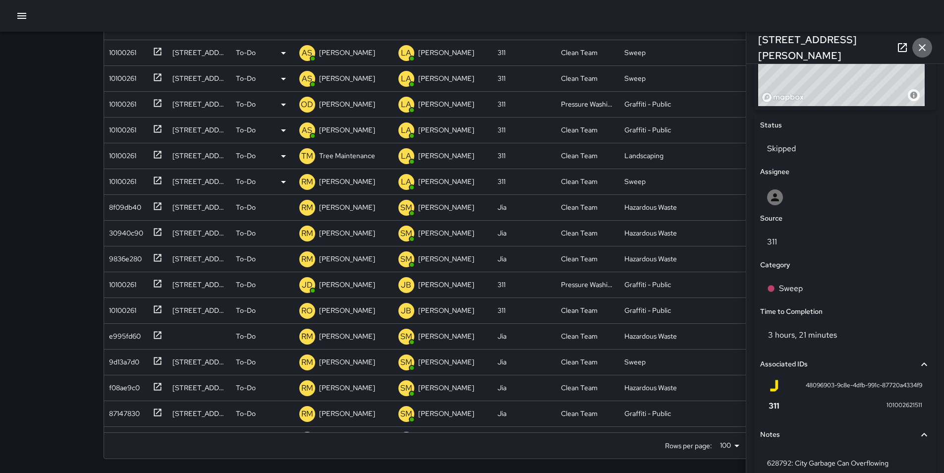
click at [924, 49] on icon "button" at bounding box center [921, 47] width 7 height 7
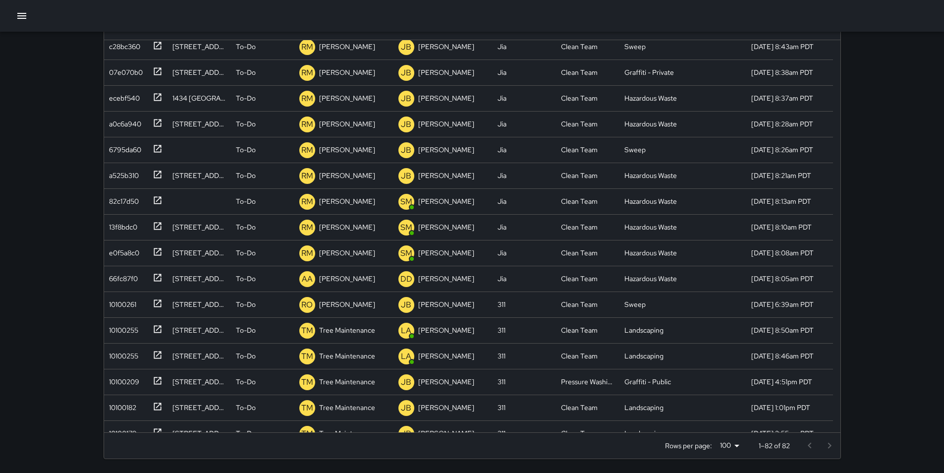
scroll to position [582, 0]
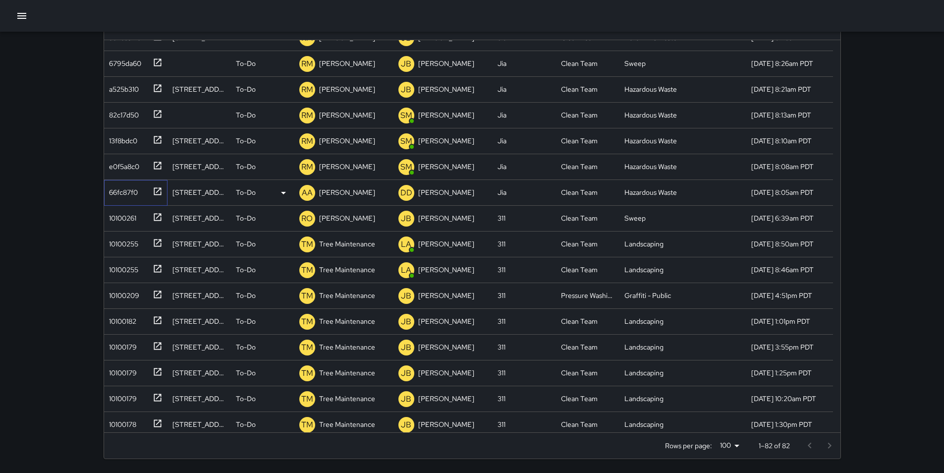
click at [117, 190] on div "66fc87f0" at bounding box center [121, 190] width 33 height 14
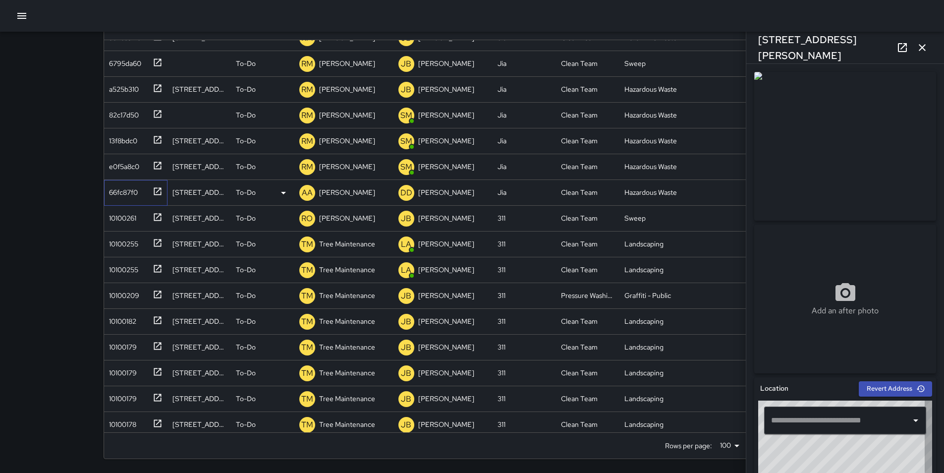
type input "**********"
click at [117, 216] on div "10100261" at bounding box center [120, 216] width 31 height 14
type input "**********"
click at [347, 217] on p "[PERSON_NAME]" at bounding box center [347, 218] width 56 height 10
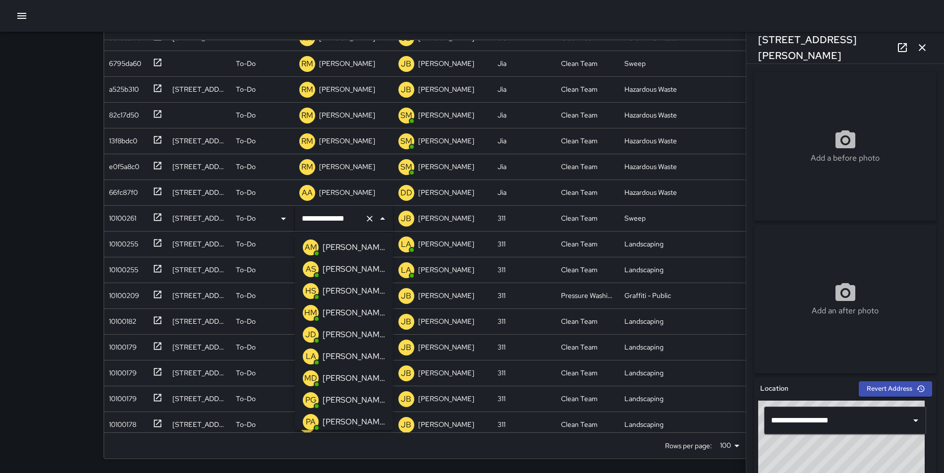
scroll to position [570, 0]
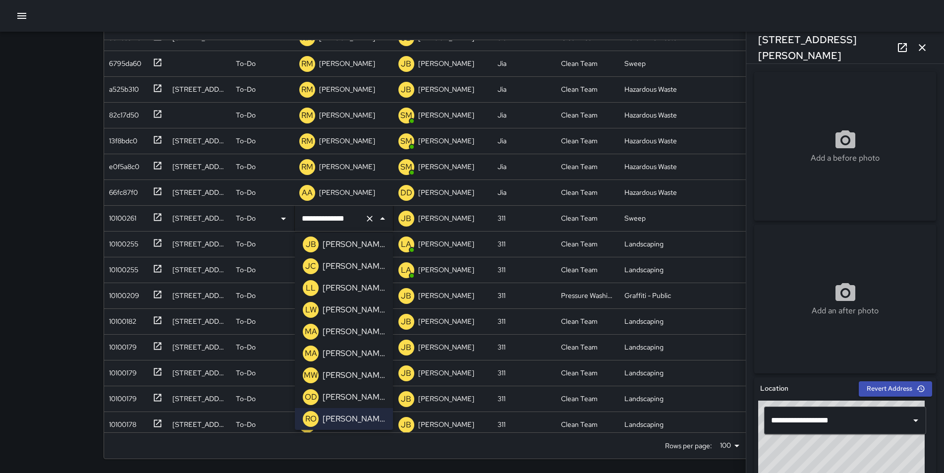
click at [369, 289] on li "LL [PERSON_NAME]" at bounding box center [344, 288] width 98 height 22
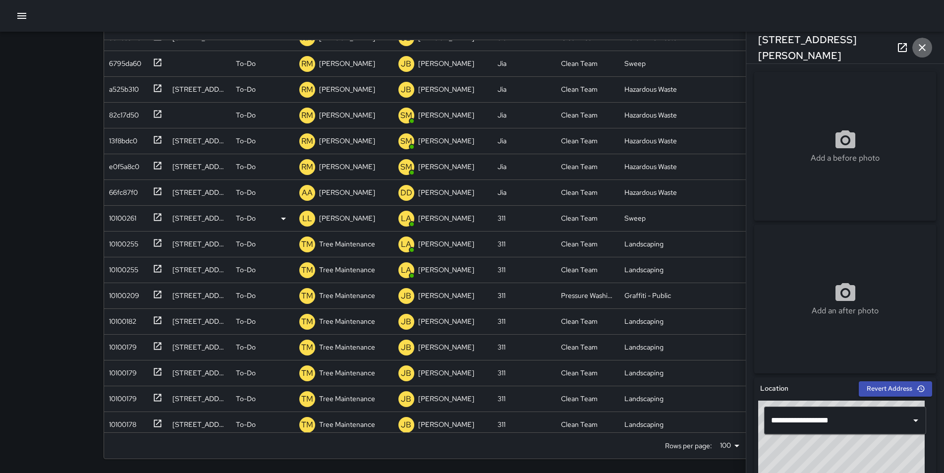
click at [923, 49] on icon "button" at bounding box center [921, 47] width 7 height 7
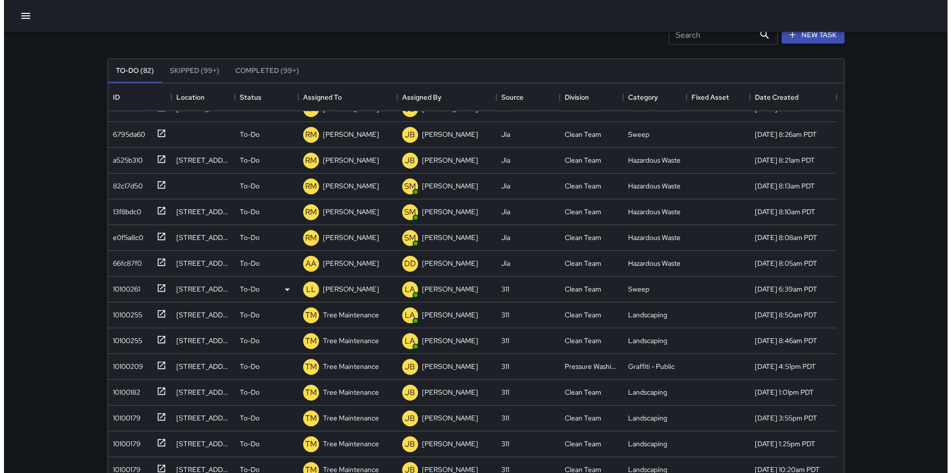
scroll to position [0, 0]
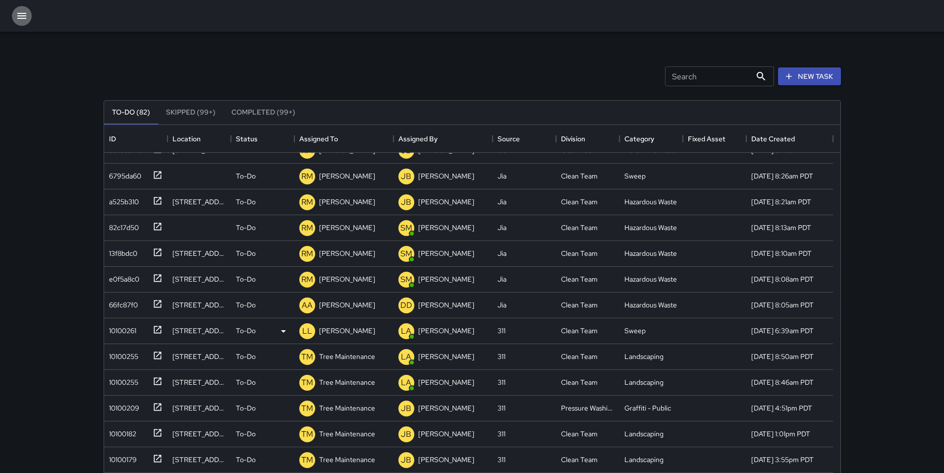
click at [25, 16] on icon "button" at bounding box center [21, 16] width 9 height 6
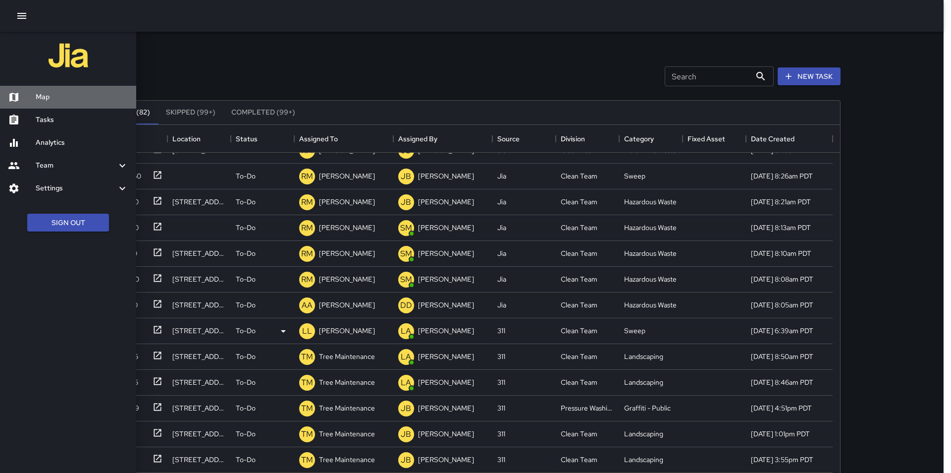
click at [77, 96] on h6 "Map" at bounding box center [82, 97] width 93 height 11
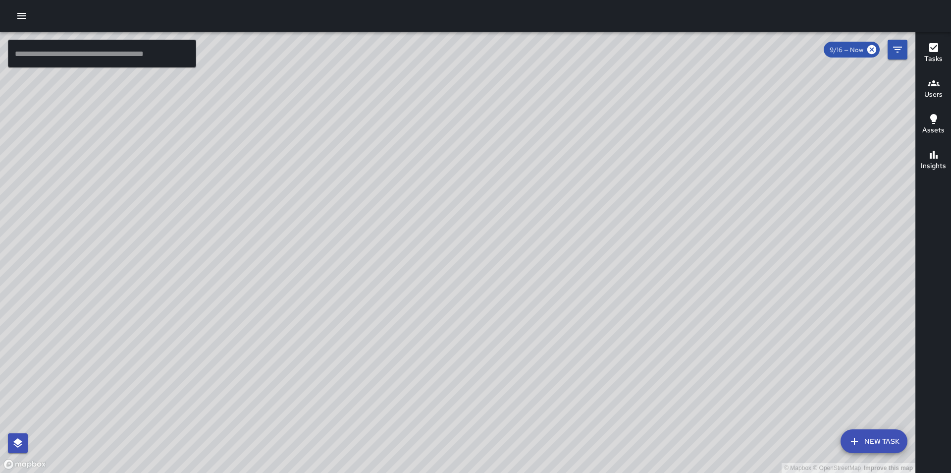
click at [848, 45] on div "9/16 — Now" at bounding box center [852, 50] width 56 height 16
click at [853, 53] on span "9/16 — Now" at bounding box center [847, 50] width 46 height 8
click at [853, 50] on span "9/16 — Now" at bounding box center [847, 50] width 46 height 8
click at [900, 51] on icon "Filters" at bounding box center [898, 50] width 12 height 12
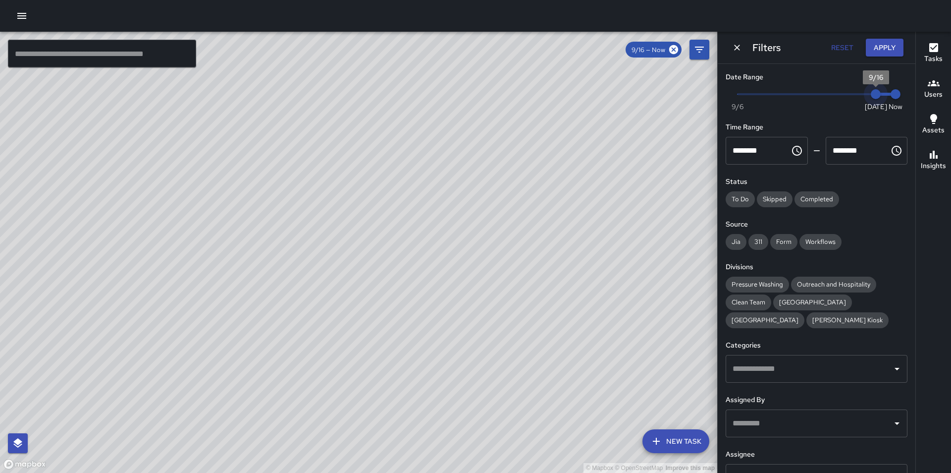
type input "*"
drag, startPoint x: 870, startPoint y: 93, endPoint x: 859, endPoint y: 94, distance: 11.4
click at [859, 94] on span "9/15" at bounding box center [856, 94] width 10 height 10
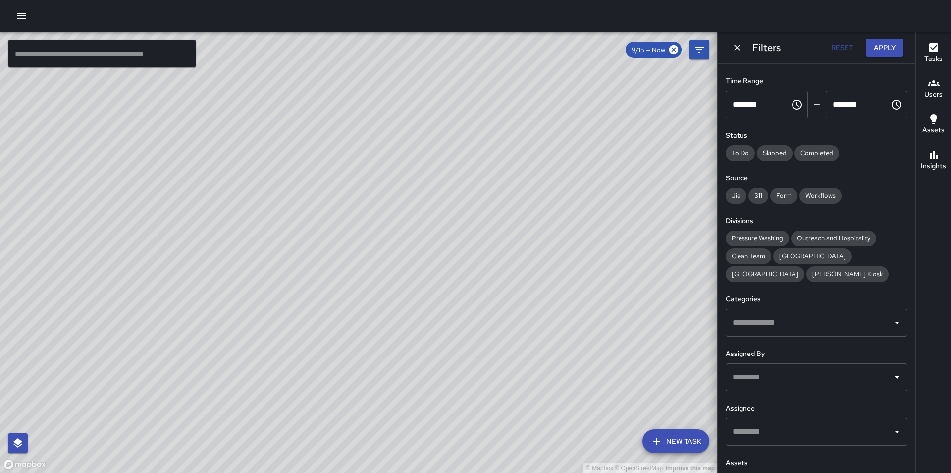
scroll to position [59, 0]
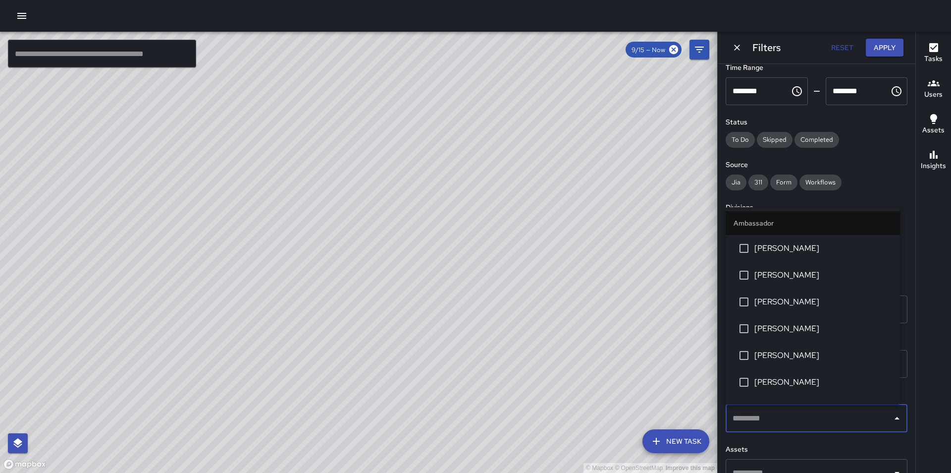
click at [817, 421] on input "text" at bounding box center [809, 418] width 158 height 19
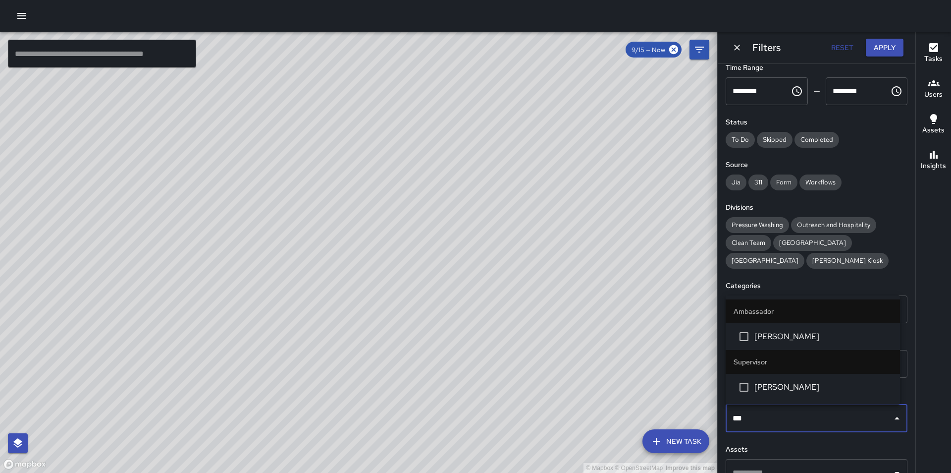
type input "****"
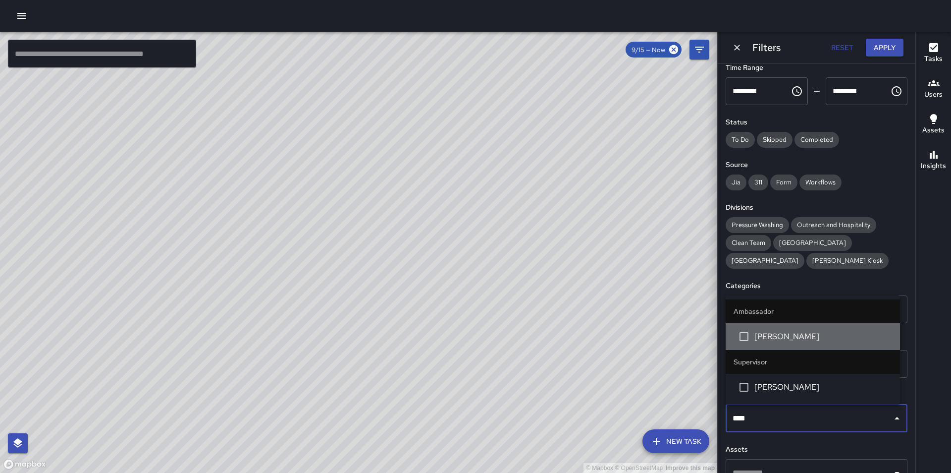
click at [788, 336] on span "[PERSON_NAME]" at bounding box center [823, 336] width 138 height 12
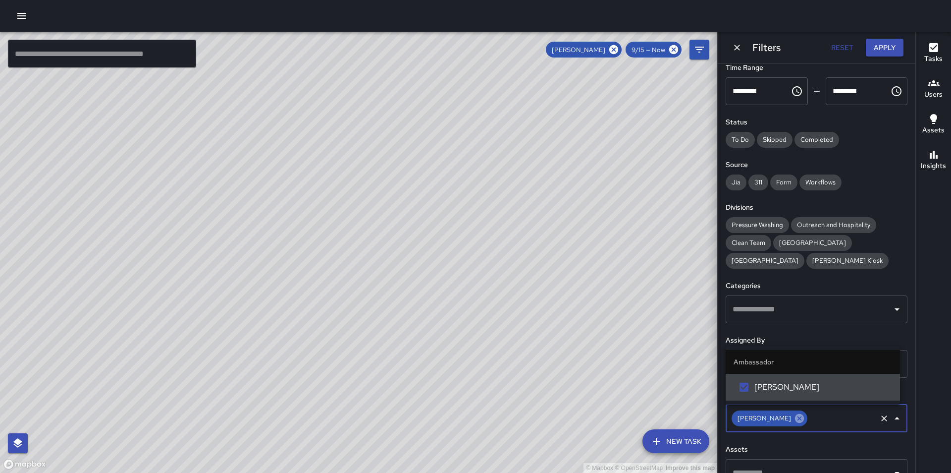
click at [795, 418] on icon at bounding box center [799, 418] width 9 height 9
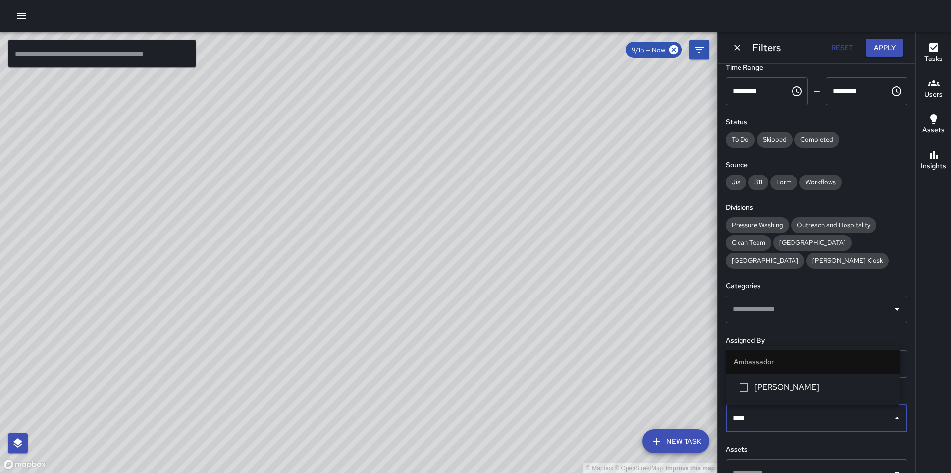
type input "*****"
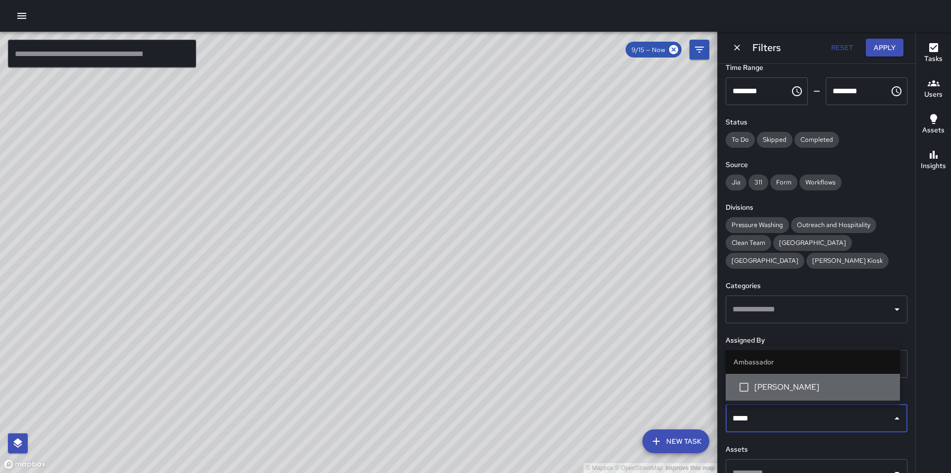
click at [798, 396] on li "[PERSON_NAME]" at bounding box center [813, 386] width 174 height 27
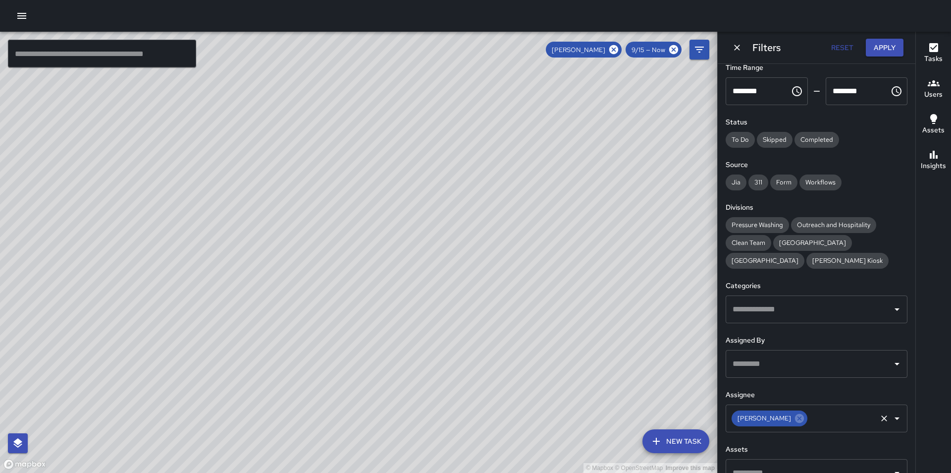
drag, startPoint x: 488, startPoint y: 363, endPoint x: 539, endPoint y: 298, distance: 82.5
click at [539, 298] on div "© Mapbox © OpenStreetMap Improve this map" at bounding box center [358, 252] width 717 height 441
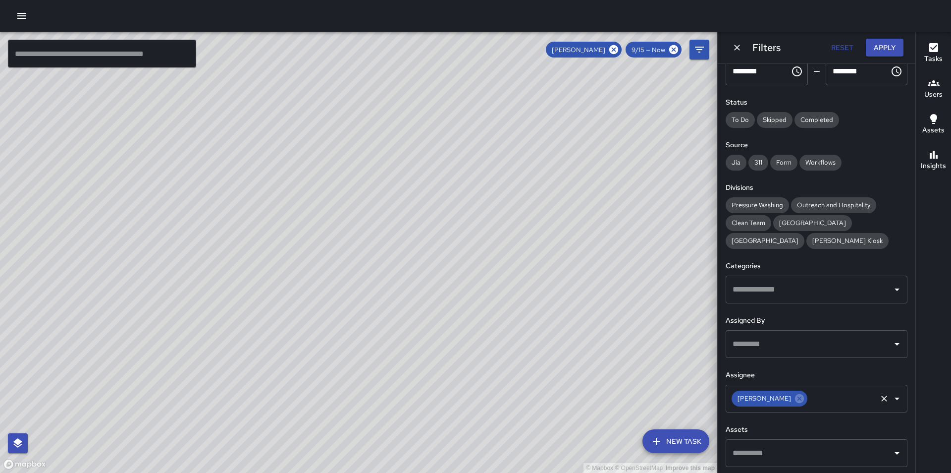
scroll to position [81, 0]
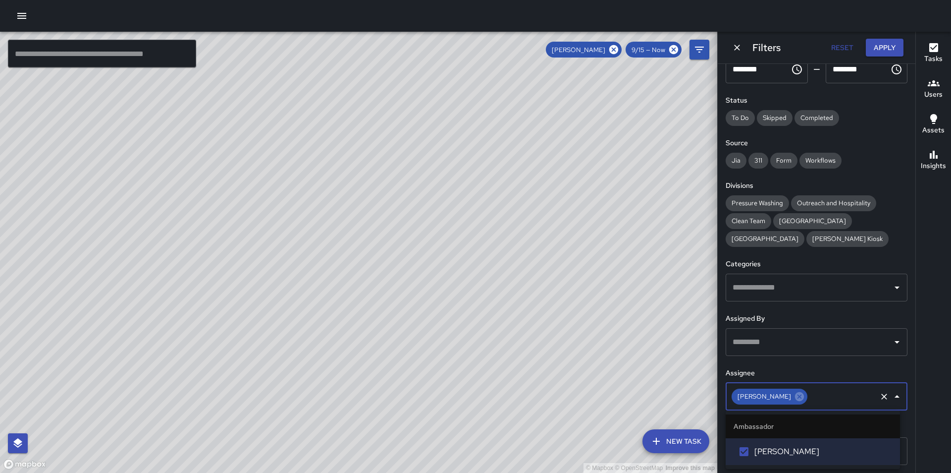
click at [818, 401] on input "text" at bounding box center [842, 396] width 66 height 19
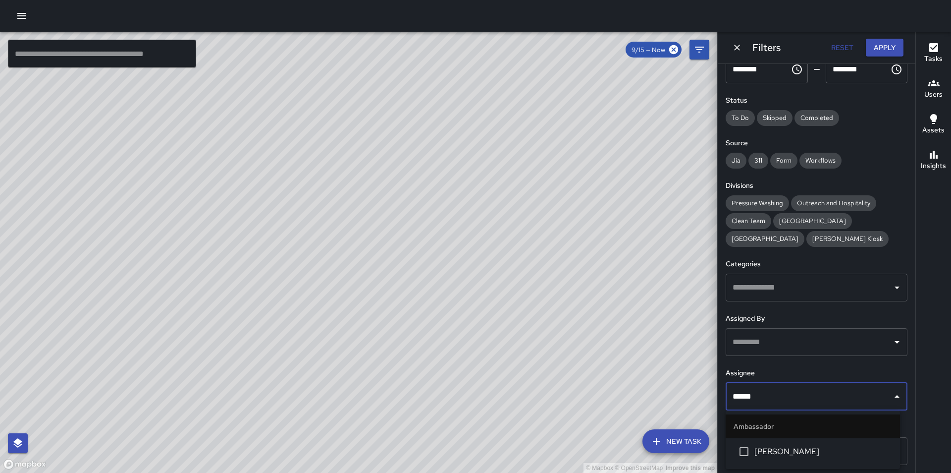
type input "*******"
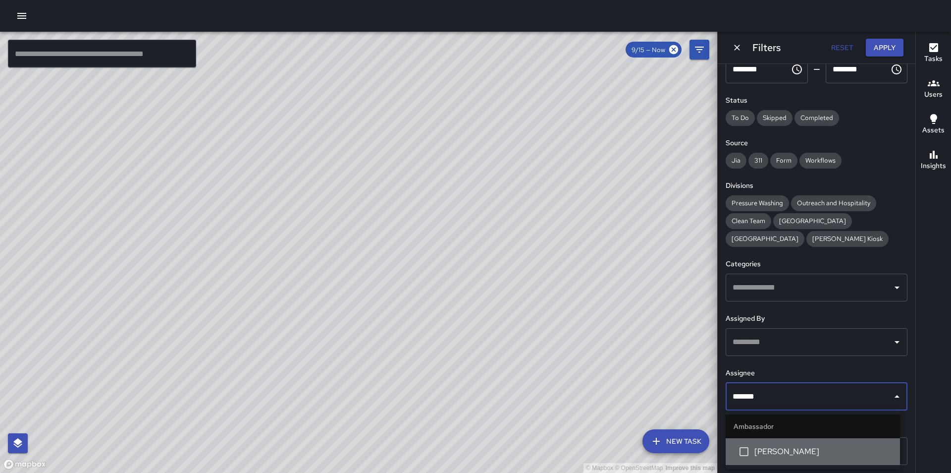
click at [823, 448] on span "[PERSON_NAME]" at bounding box center [823, 451] width 138 height 12
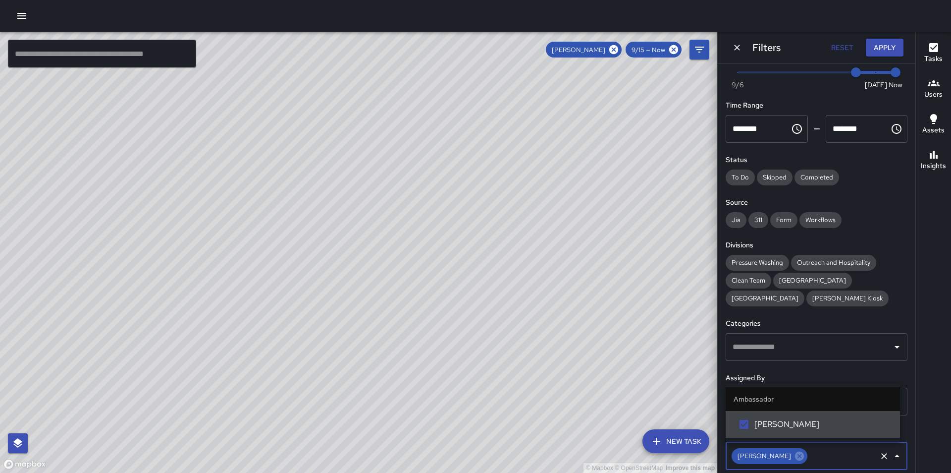
scroll to position [0, 0]
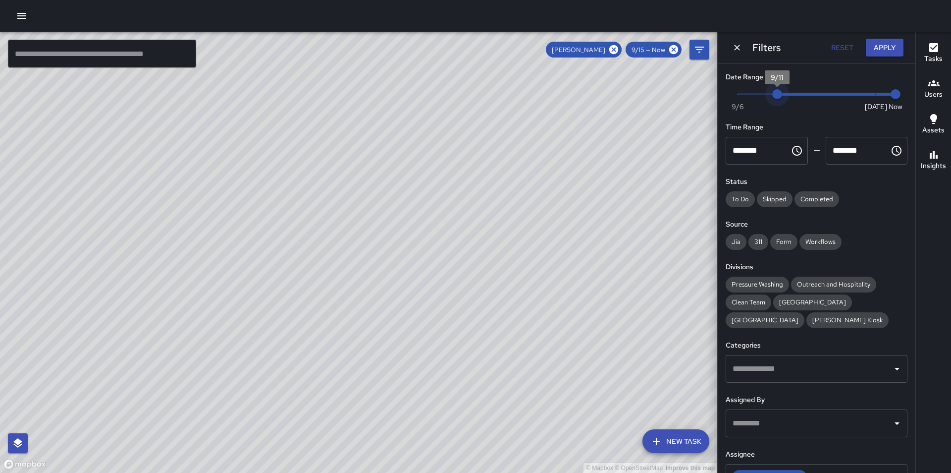
type input "*"
drag, startPoint x: 852, startPoint y: 93, endPoint x: 747, endPoint y: 96, distance: 105.6
click at [752, 96] on span "9/10" at bounding box center [757, 94] width 10 height 10
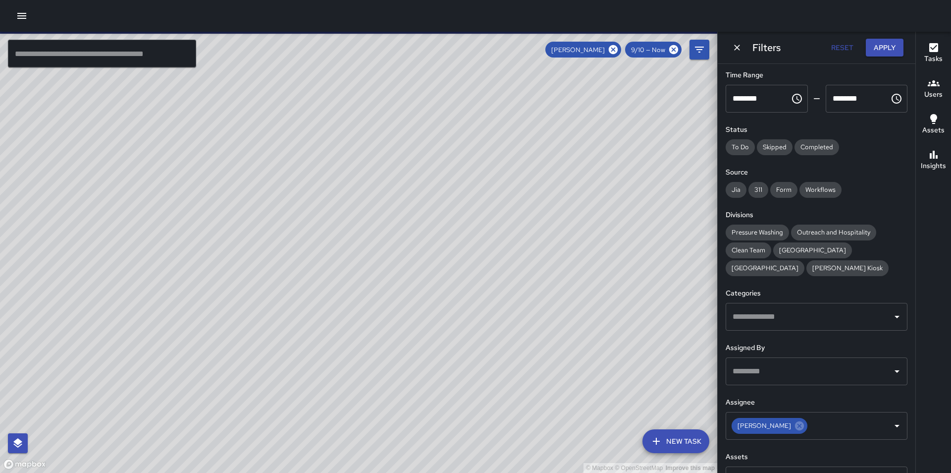
scroll to position [81, 0]
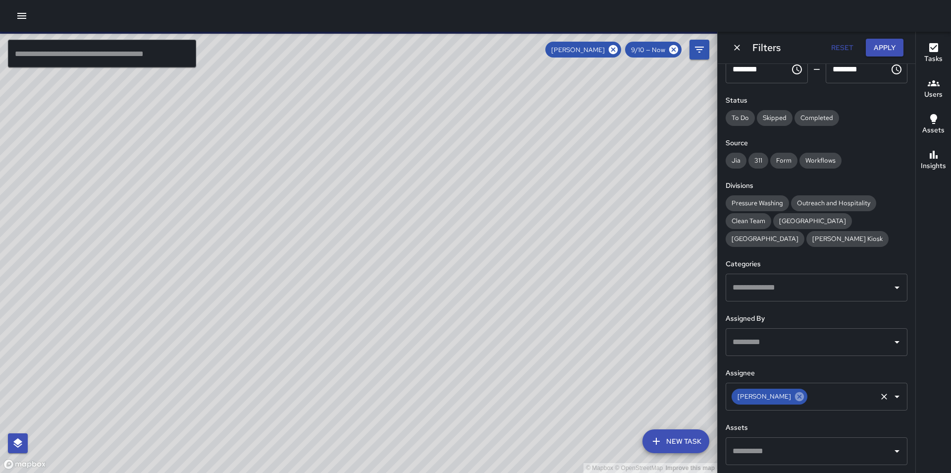
click at [795, 395] on icon at bounding box center [799, 396] width 9 height 9
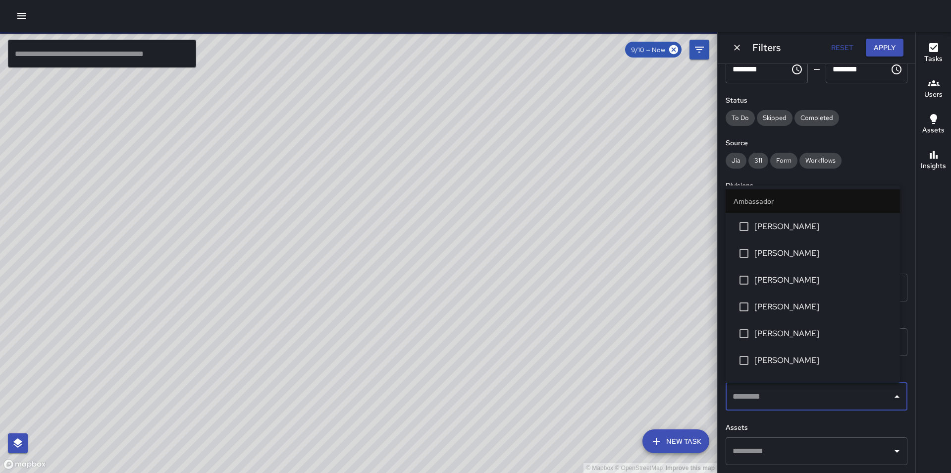
click at [793, 395] on input "text" at bounding box center [809, 396] width 158 height 19
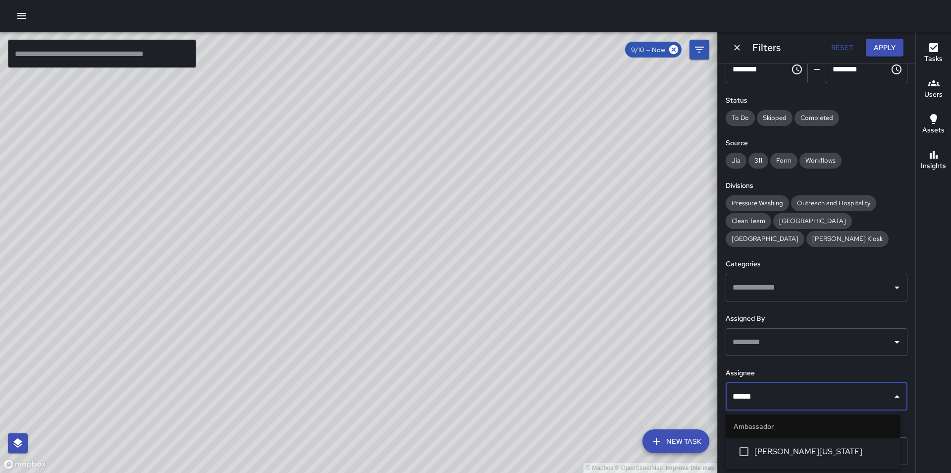
type input "*******"
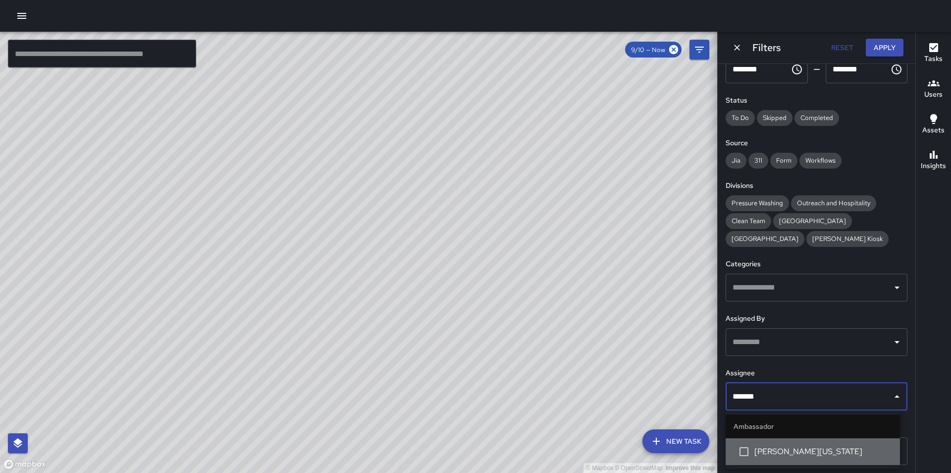
click at [809, 452] on span "[PERSON_NAME][US_STATE]" at bounding box center [823, 451] width 138 height 12
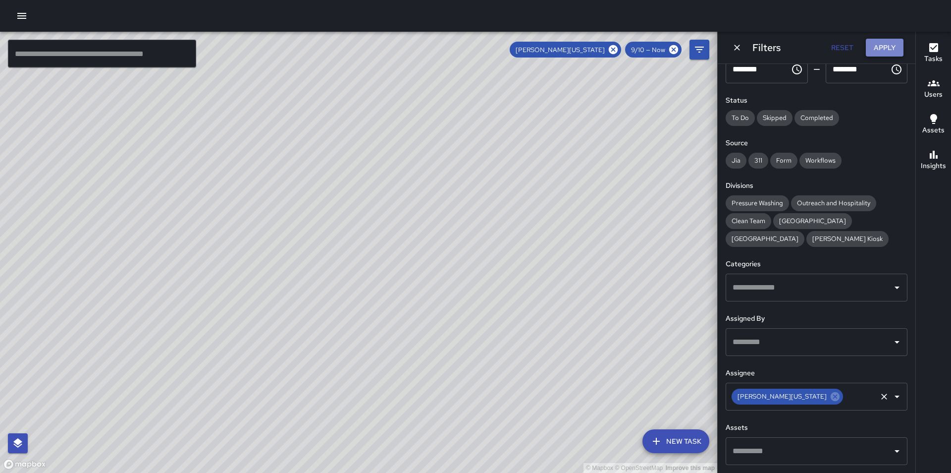
click at [885, 40] on button "Apply" at bounding box center [885, 48] width 38 height 18
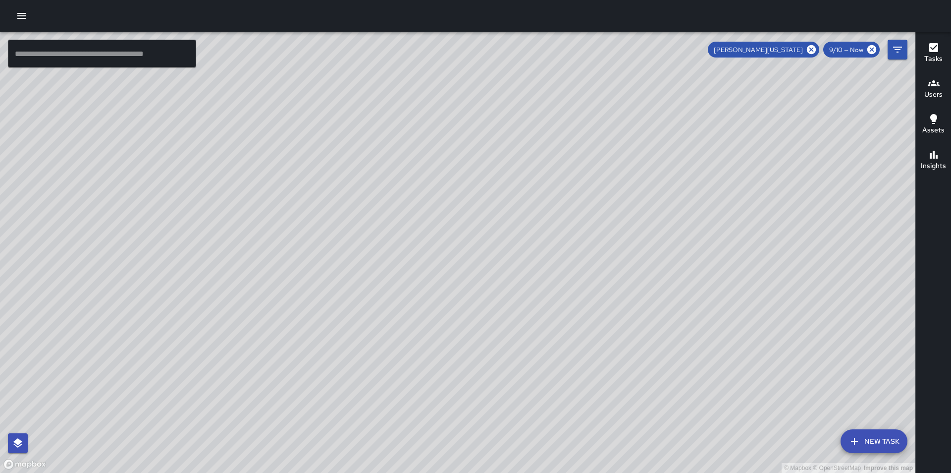
drag, startPoint x: 624, startPoint y: 213, endPoint x: 651, endPoint y: 226, distance: 30.6
click at [651, 226] on div "© Mapbox © OpenStreetMap Improve this map" at bounding box center [457, 252] width 915 height 441
click at [931, 58] on h6 "Tasks" at bounding box center [933, 58] width 18 height 11
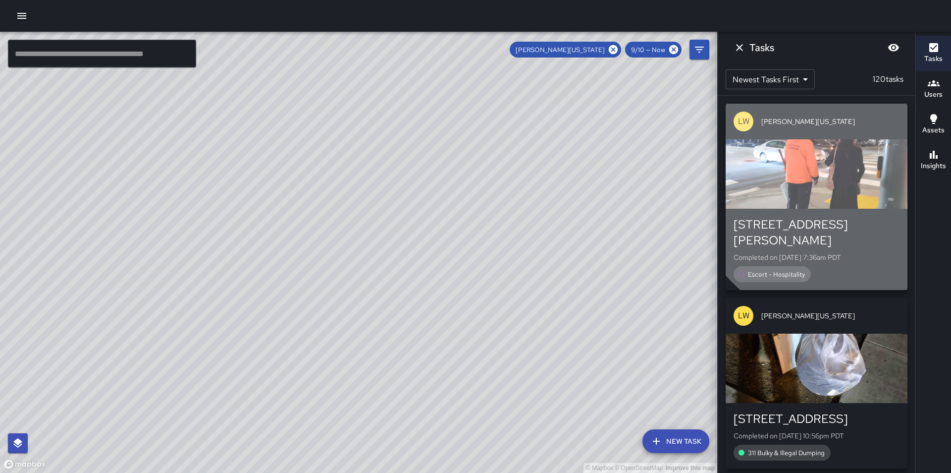
click at [842, 173] on div "button" at bounding box center [817, 173] width 182 height 69
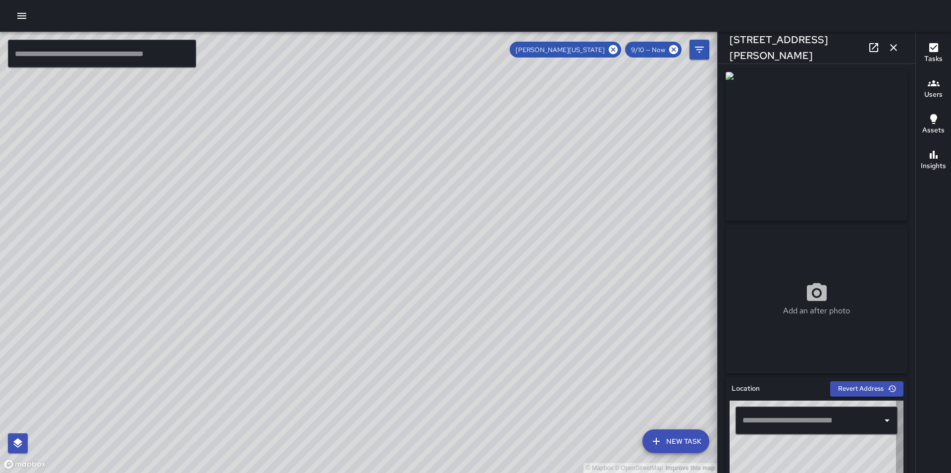
type input "**********"
click at [894, 45] on icon "button" at bounding box center [894, 48] width 12 height 12
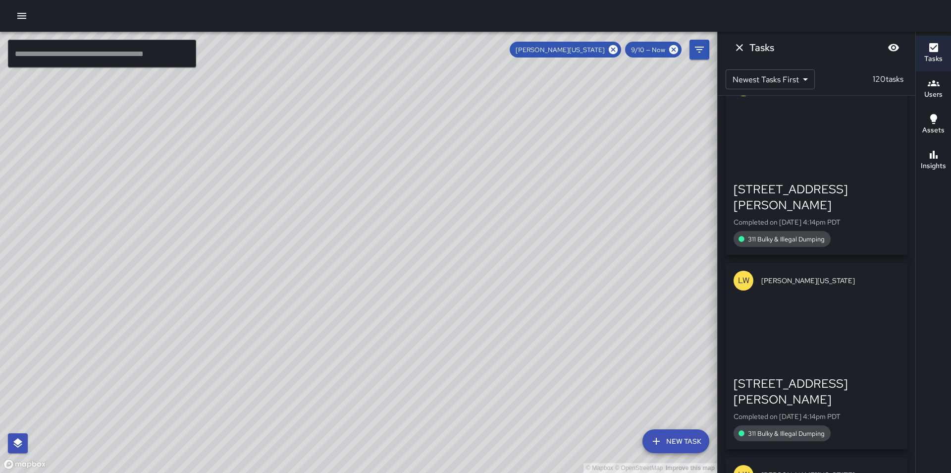
scroll to position [6138, 0]
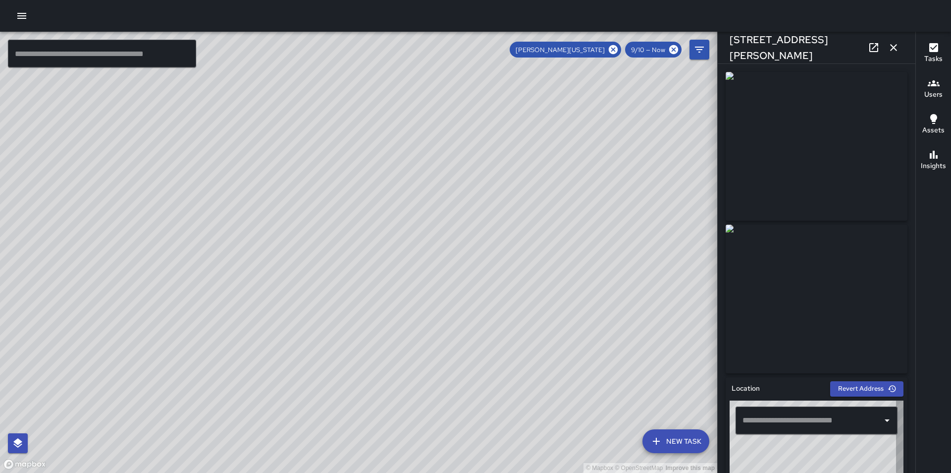
type input "**********"
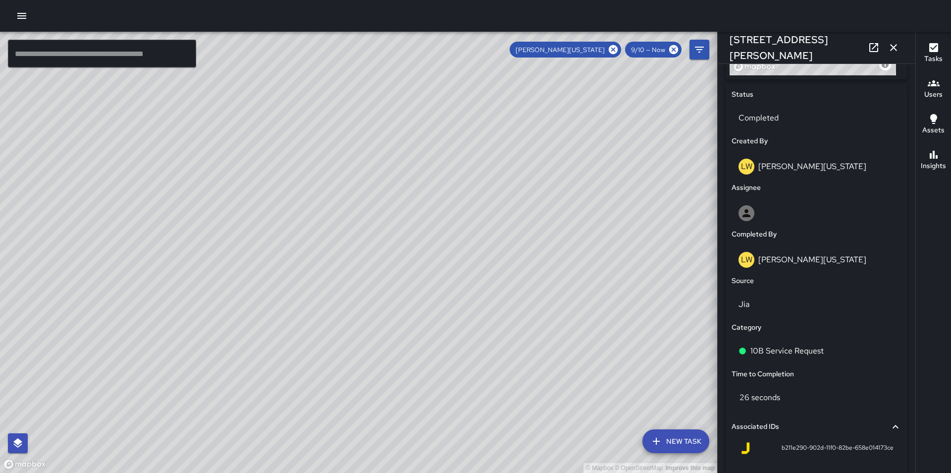
scroll to position [495, 0]
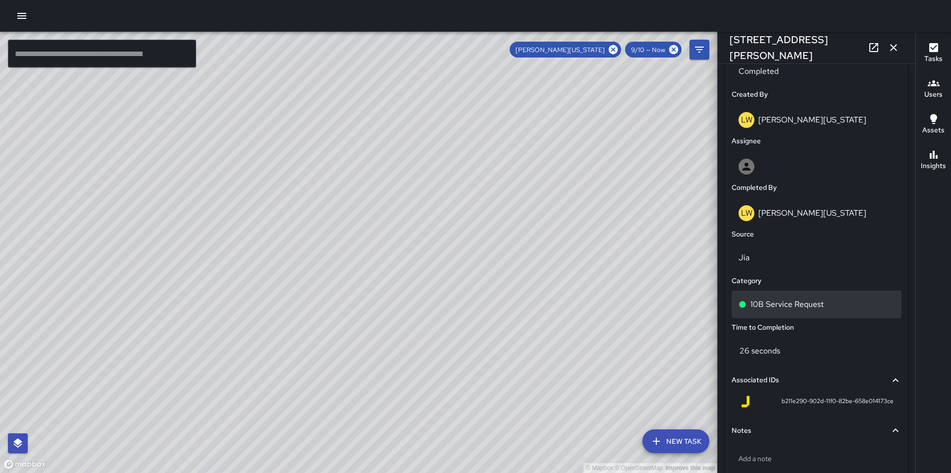
click at [830, 303] on div "10B Service Request" at bounding box center [817, 304] width 156 height 12
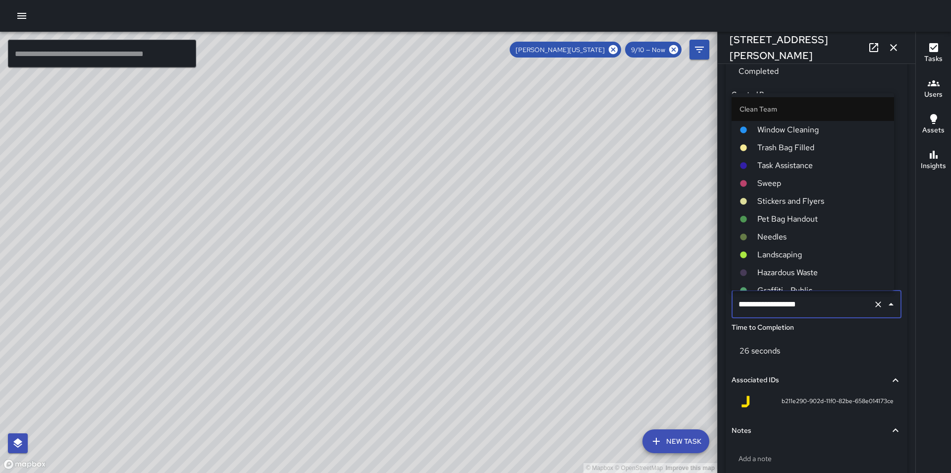
scroll to position [538, 0]
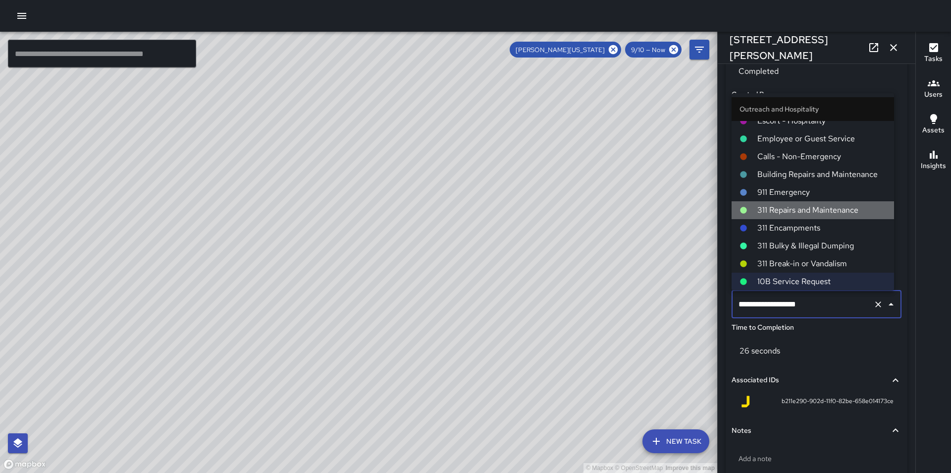
click at [839, 211] on span "311 Repairs and Maintenance" at bounding box center [821, 210] width 129 height 12
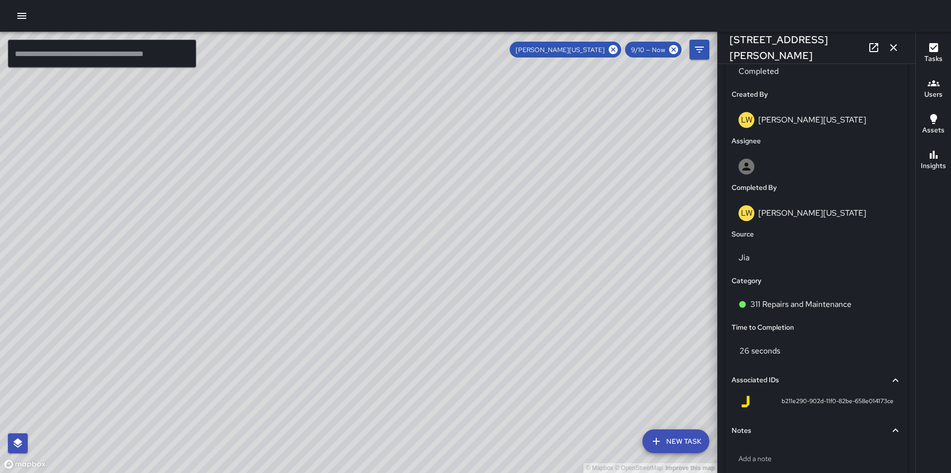
click at [894, 46] on icon "button" at bounding box center [894, 48] width 12 height 12
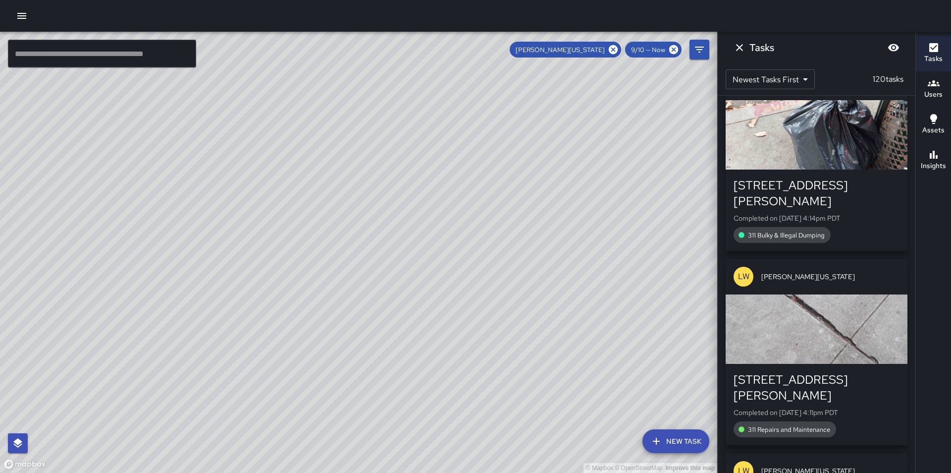
scroll to position [6376, 0]
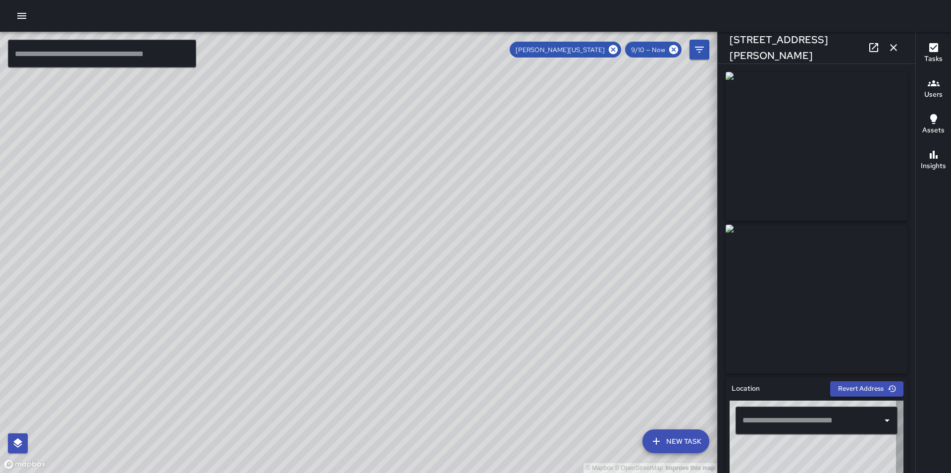
type input "**********"
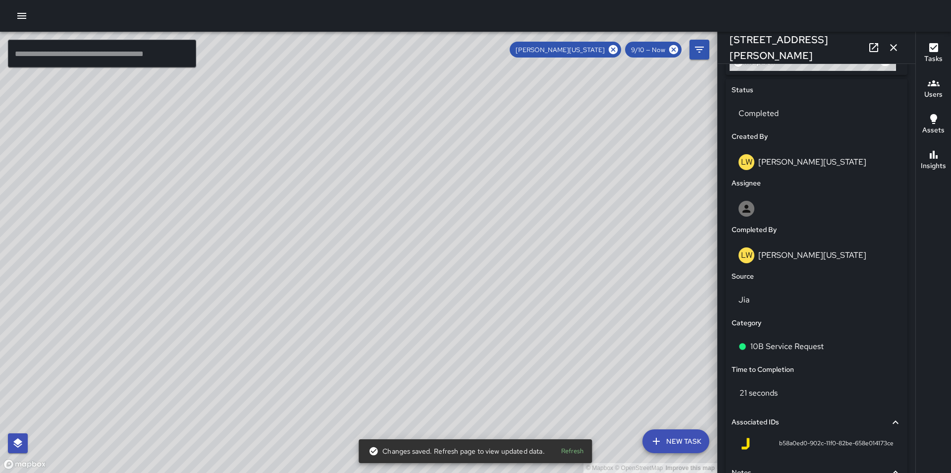
scroll to position [456, 0]
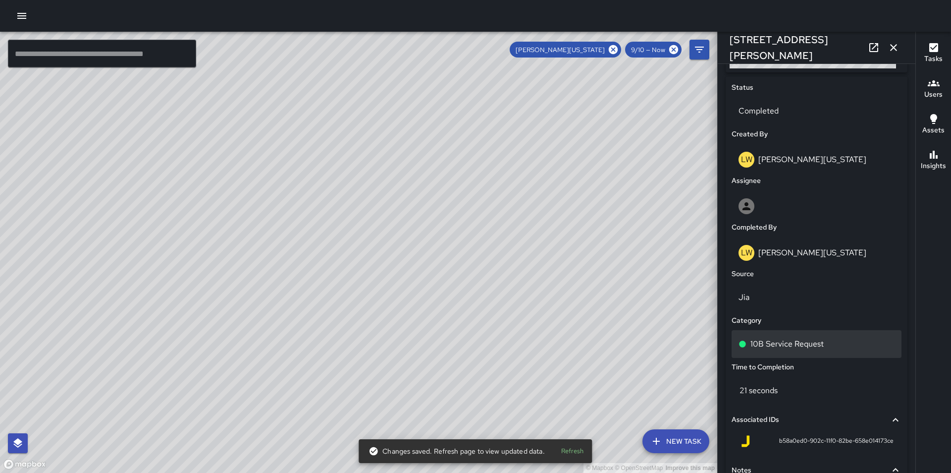
click at [827, 350] on div "10B Service Request" at bounding box center [817, 344] width 170 height 28
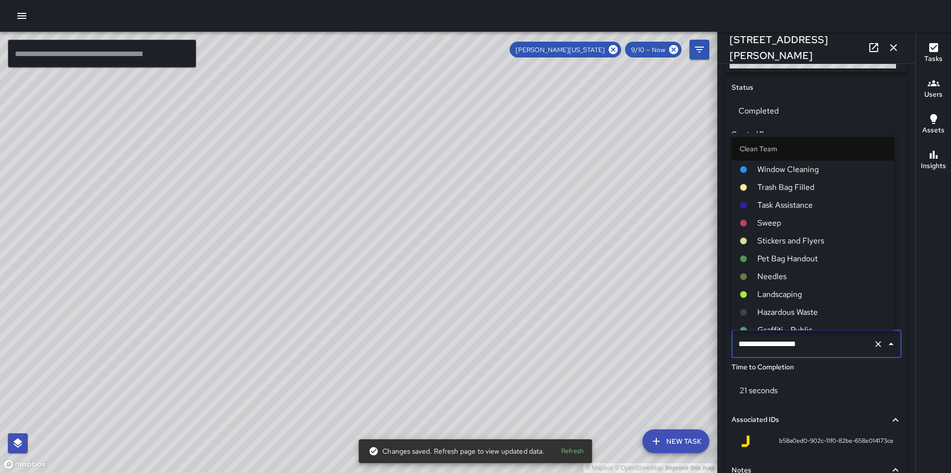
scroll to position [538, 0]
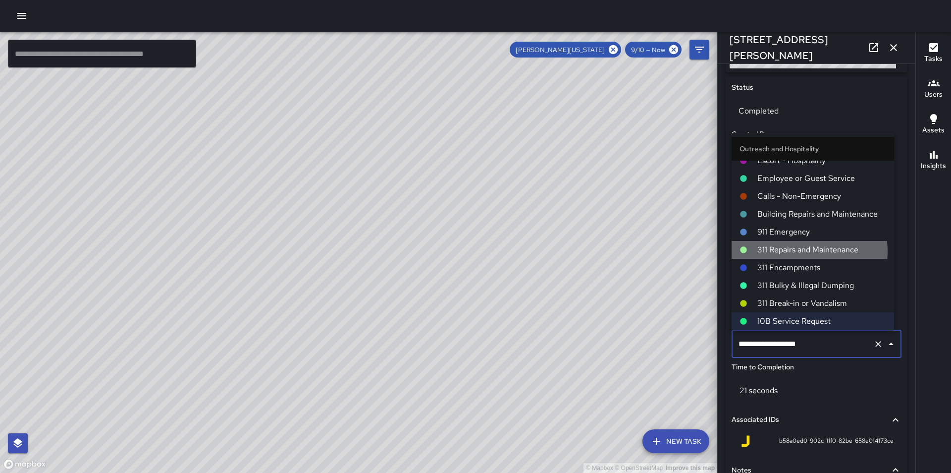
click at [804, 251] on span "311 Repairs and Maintenance" at bounding box center [821, 250] width 129 height 12
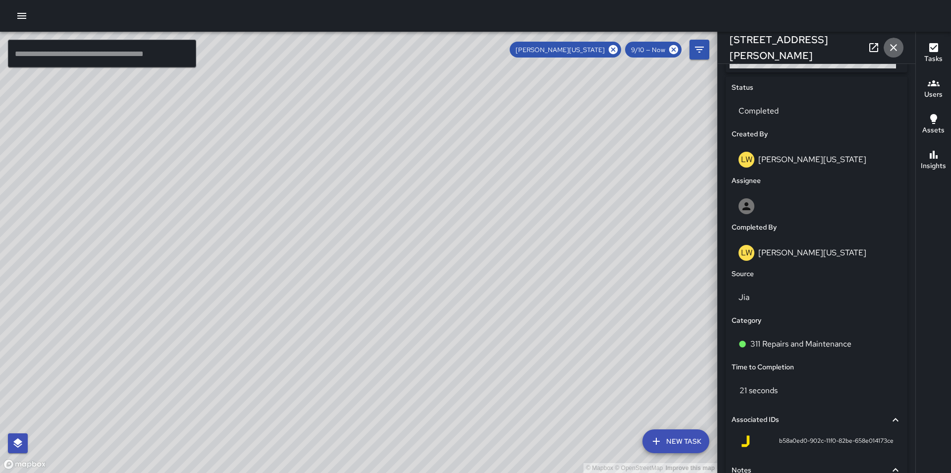
click at [895, 51] on icon "button" at bounding box center [894, 48] width 12 height 12
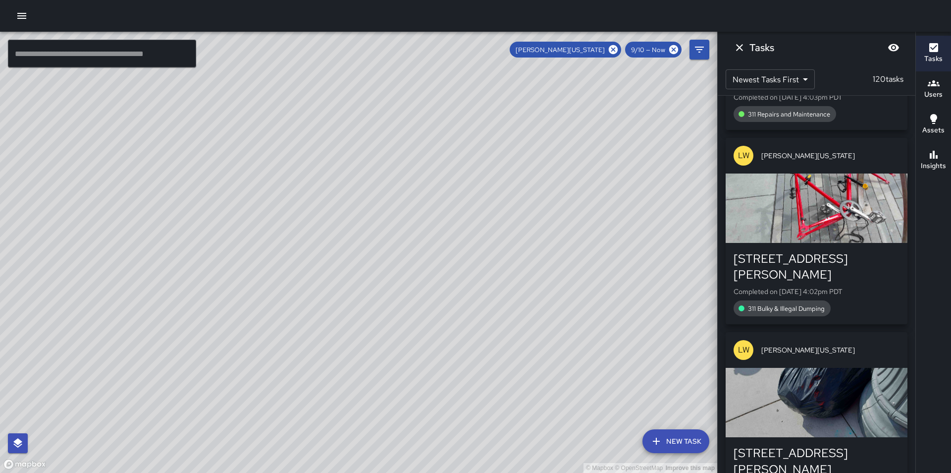
scroll to position [6871, 0]
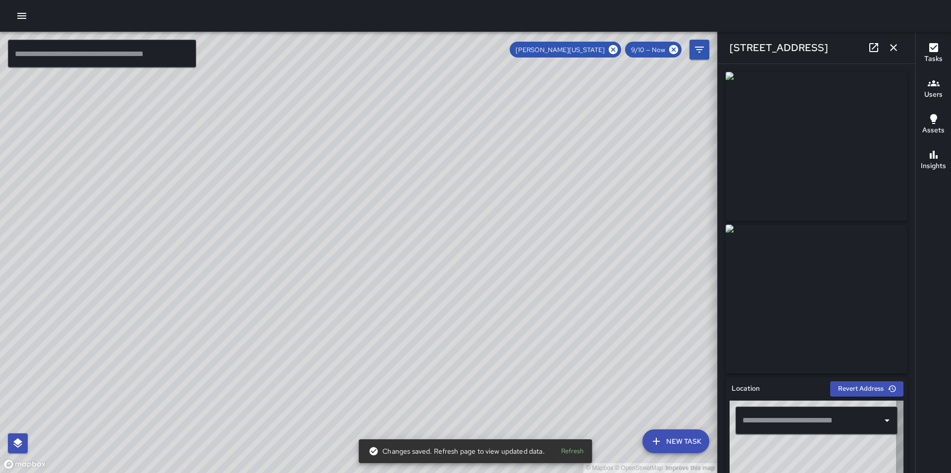
type input "**********"
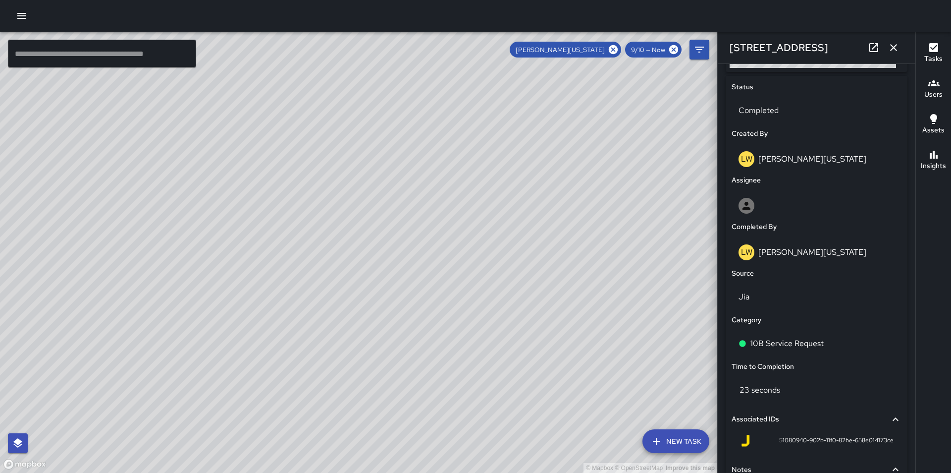
scroll to position [469, 0]
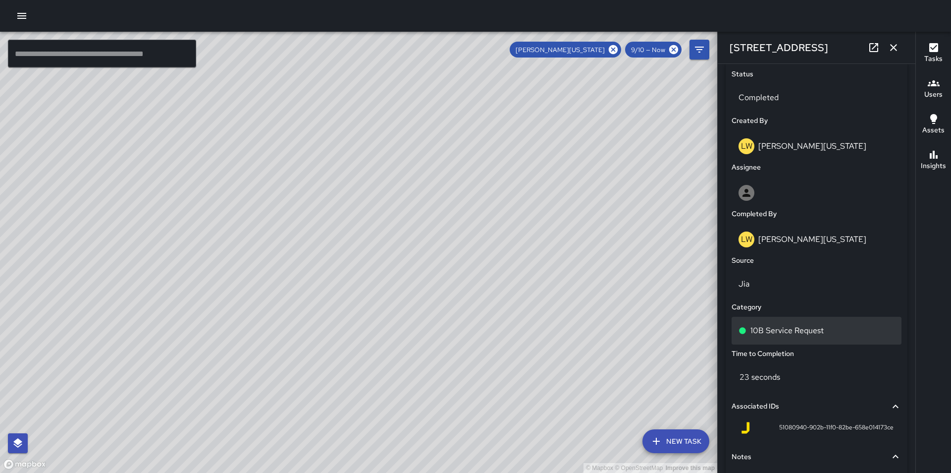
click at [828, 338] on div "10B Service Request" at bounding box center [817, 331] width 170 height 28
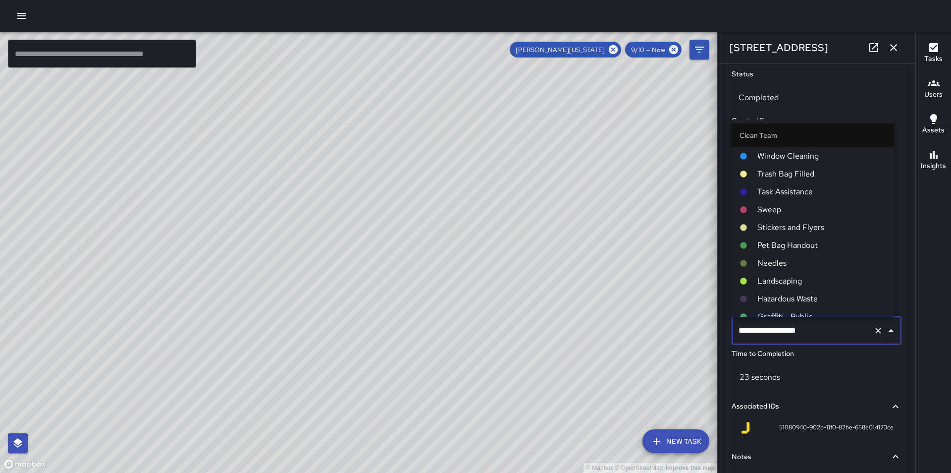
scroll to position [538, 0]
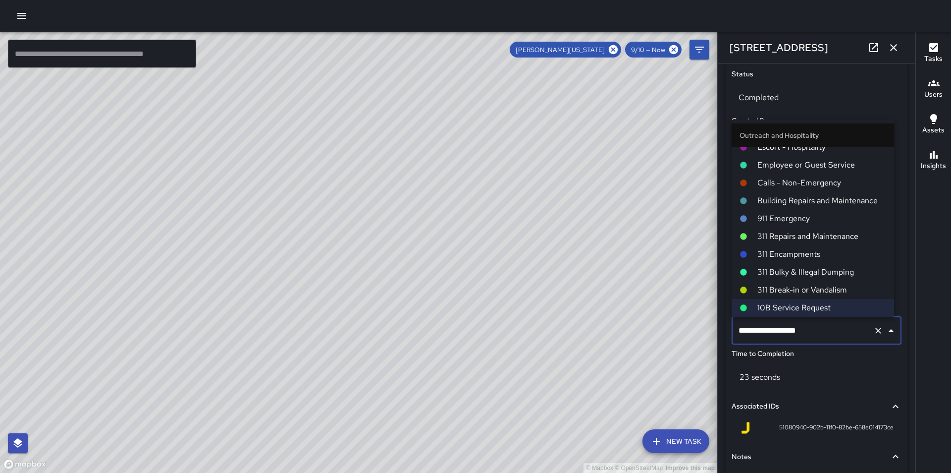
click at [817, 238] on span "311 Repairs and Maintenance" at bounding box center [821, 236] width 129 height 12
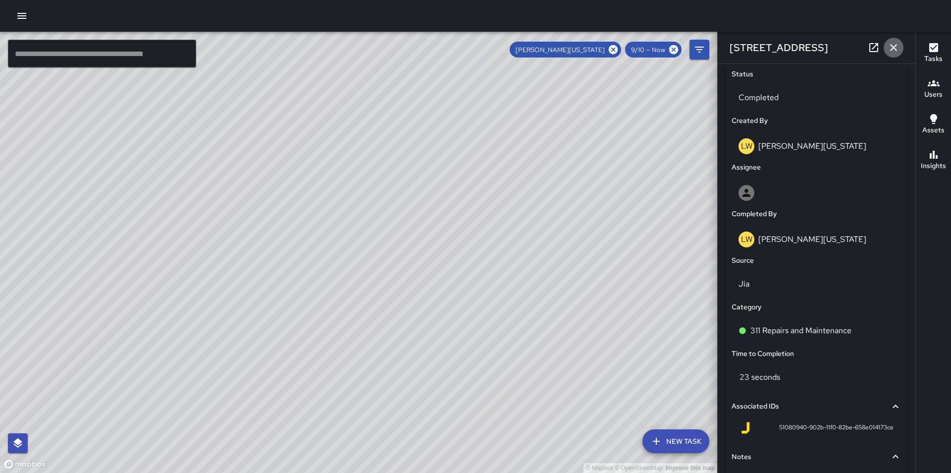
click at [892, 51] on icon "button" at bounding box center [894, 48] width 12 height 12
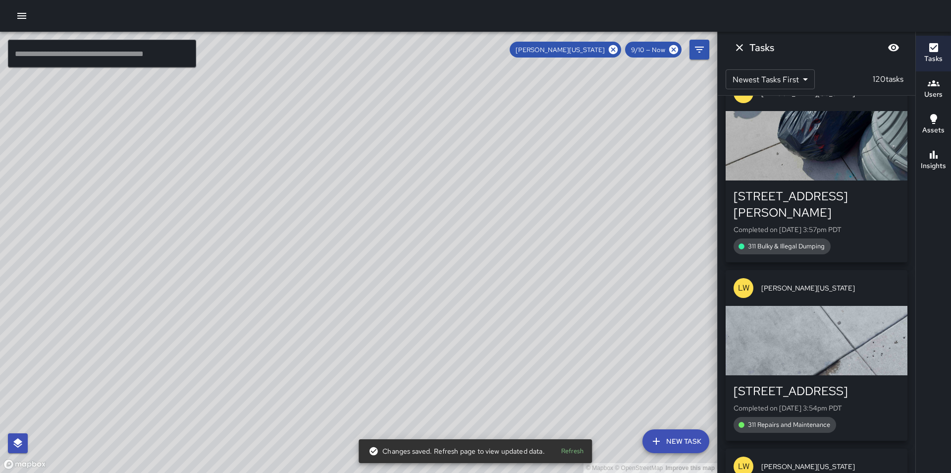
scroll to position [7155, 0]
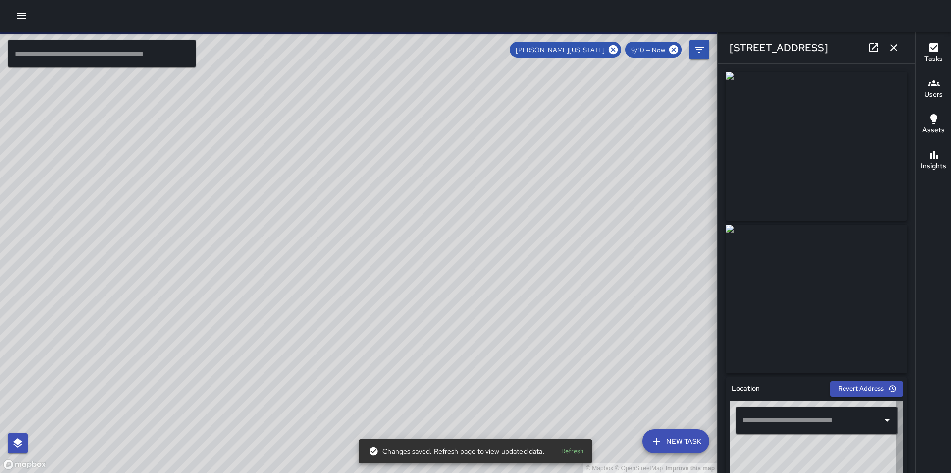
type input "**********"
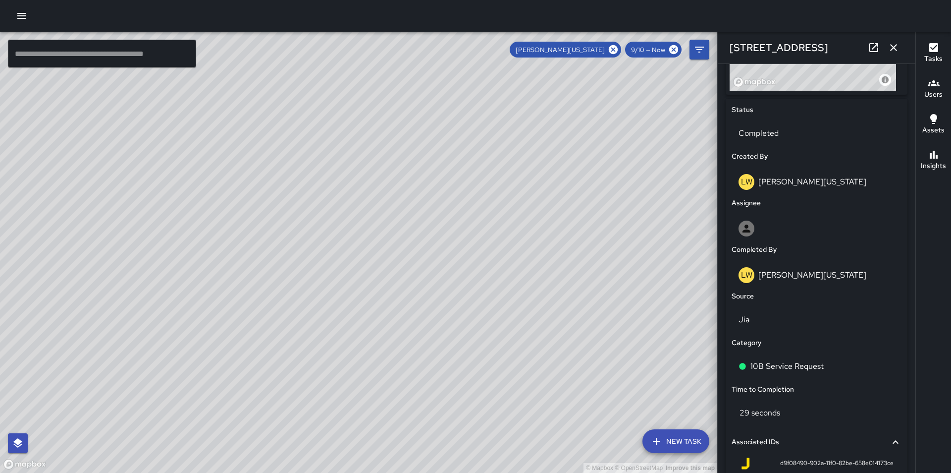
scroll to position [456, 0]
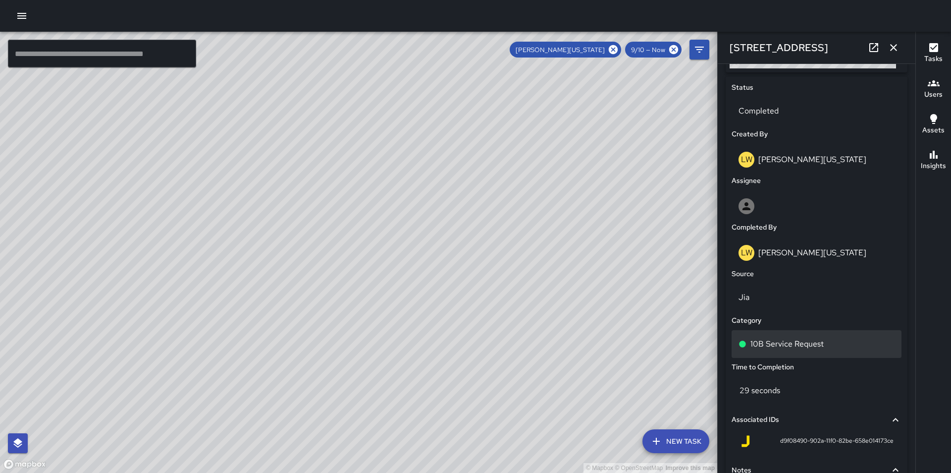
click at [827, 349] on div "10B Service Request" at bounding box center [817, 344] width 156 height 12
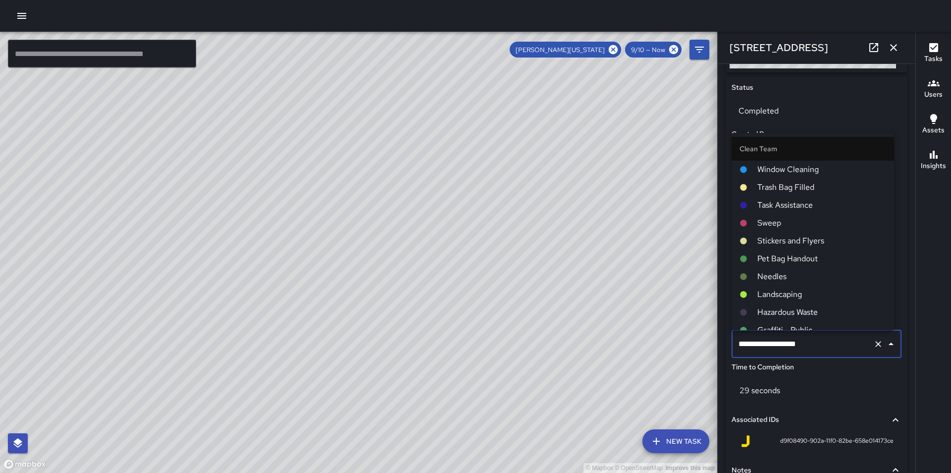
scroll to position [538, 0]
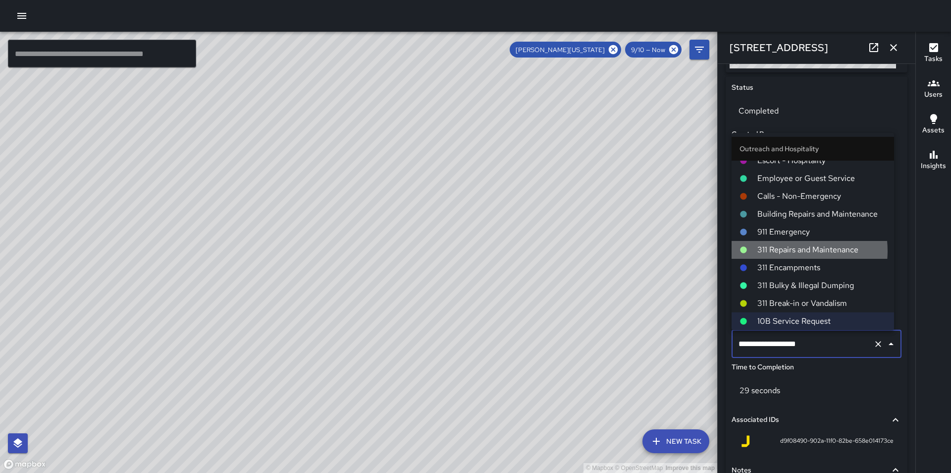
click at [785, 251] on span "311 Repairs and Maintenance" at bounding box center [821, 250] width 129 height 12
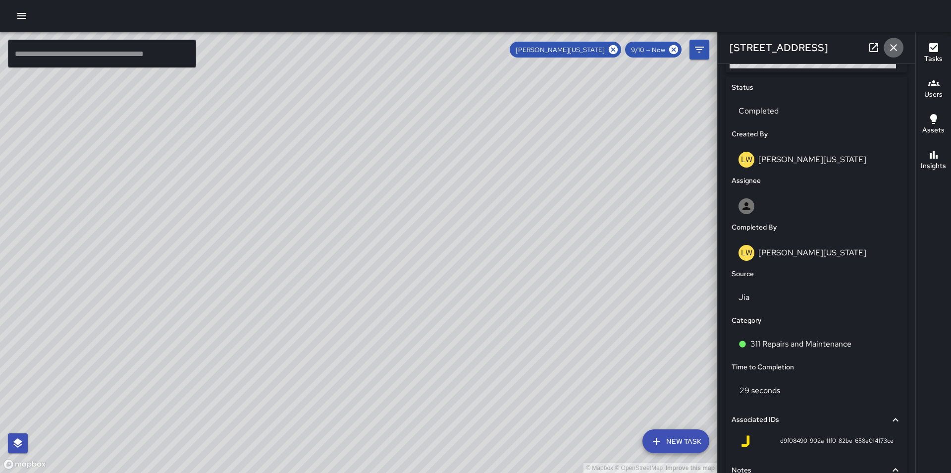
click at [893, 49] on icon "button" at bounding box center [894, 48] width 12 height 12
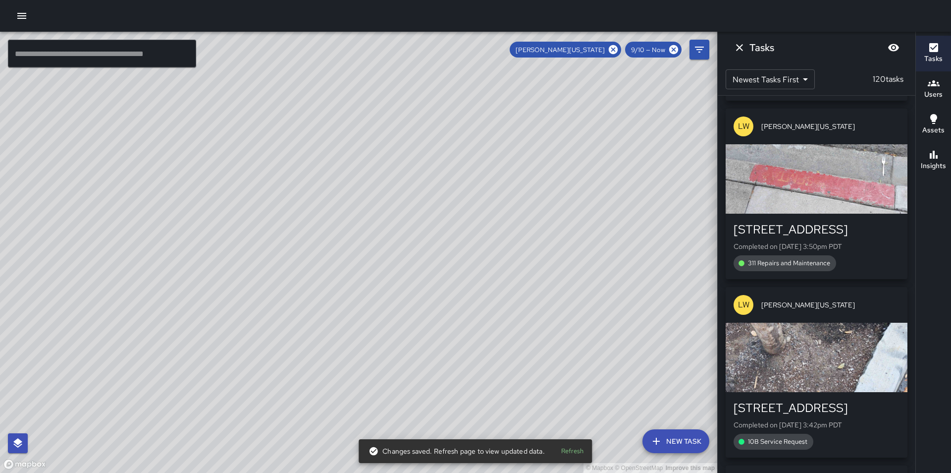
scroll to position [7459, 0]
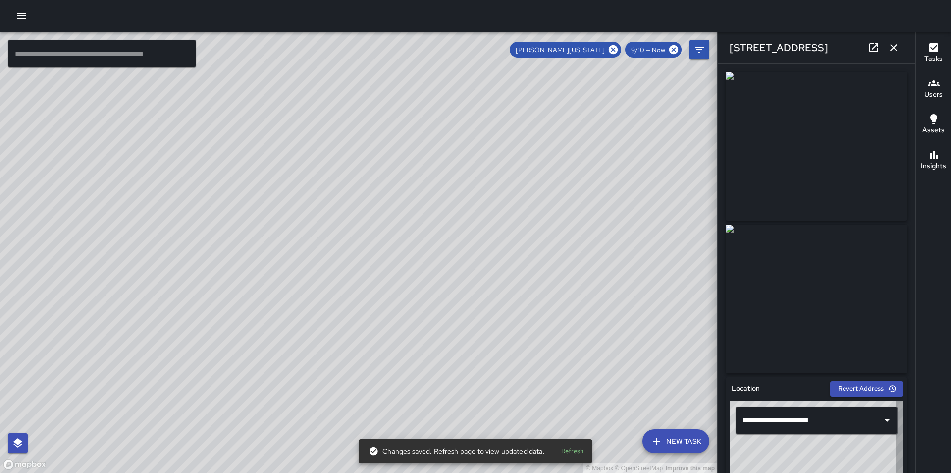
type input "**********"
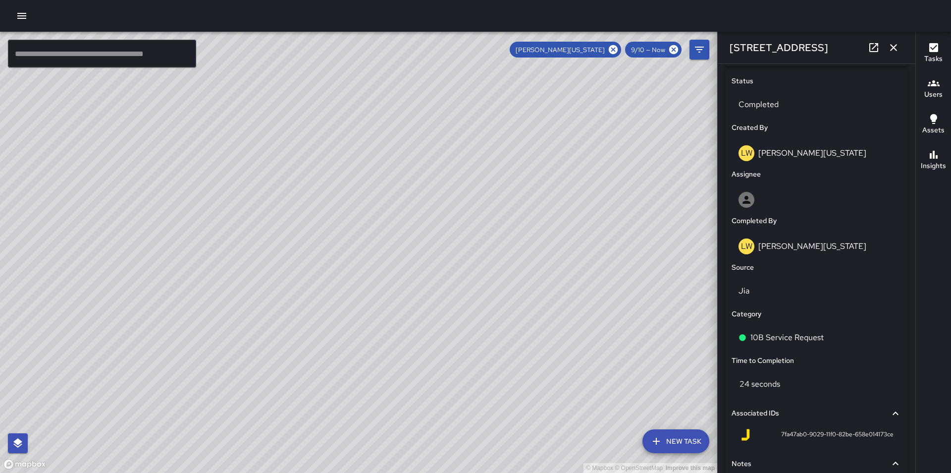
scroll to position [469, 0]
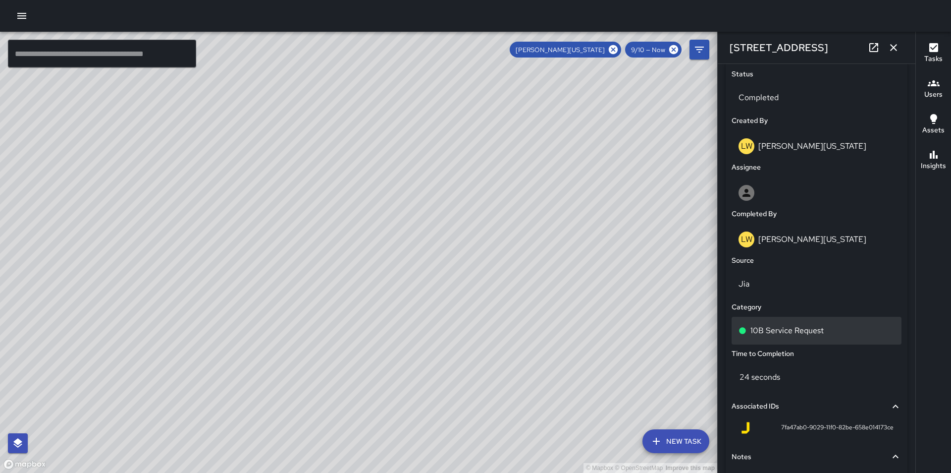
click at [830, 336] on div "10B Service Request" at bounding box center [817, 330] width 156 height 12
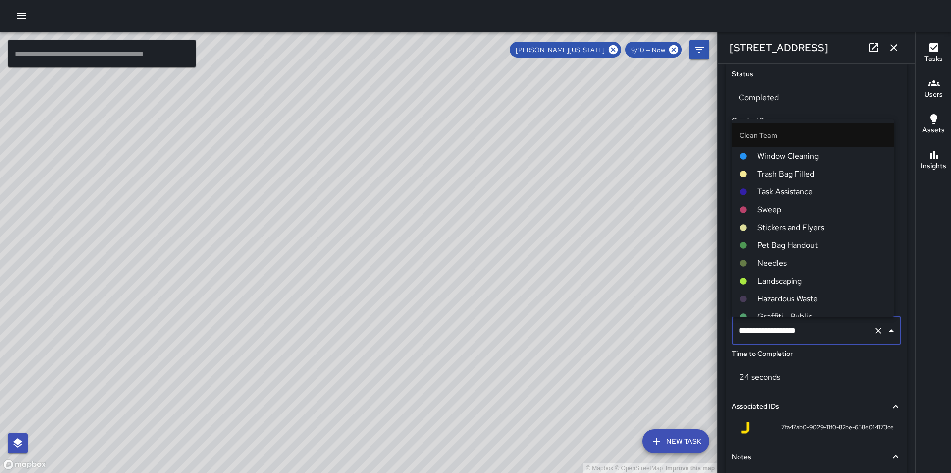
scroll to position [538, 0]
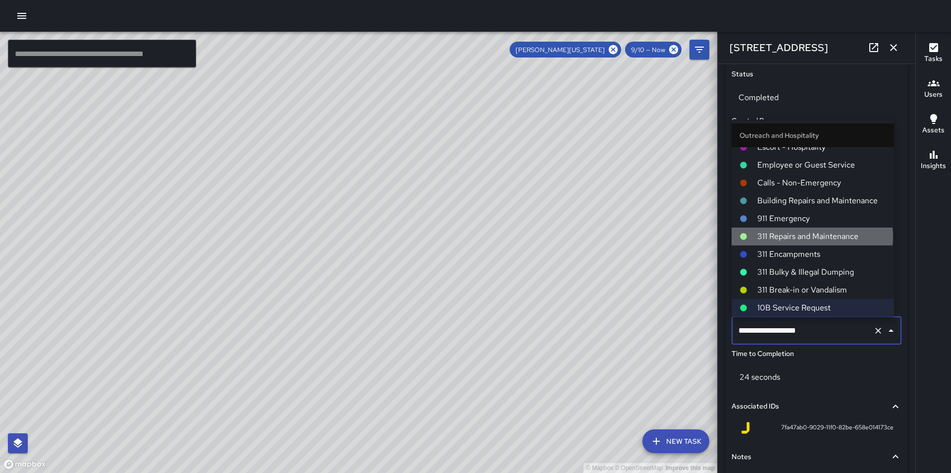
click at [812, 236] on span "311 Repairs and Maintenance" at bounding box center [821, 236] width 129 height 12
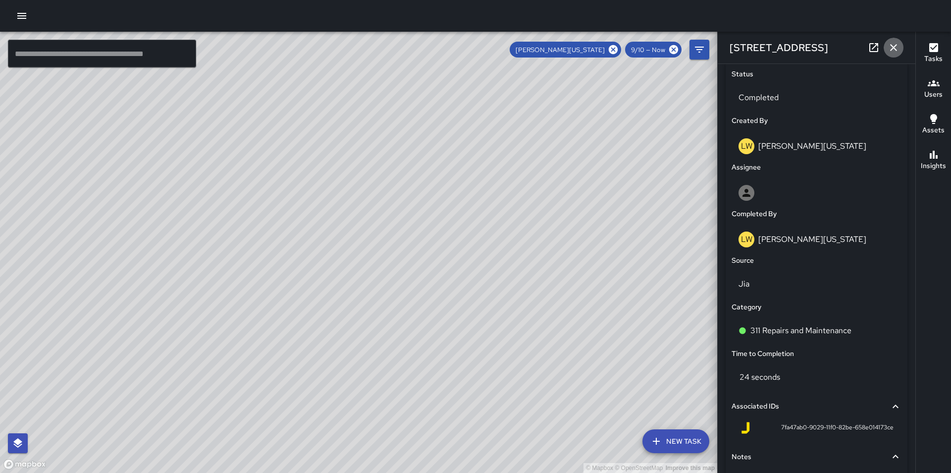
click at [894, 48] on icon "button" at bounding box center [893, 47] width 7 height 7
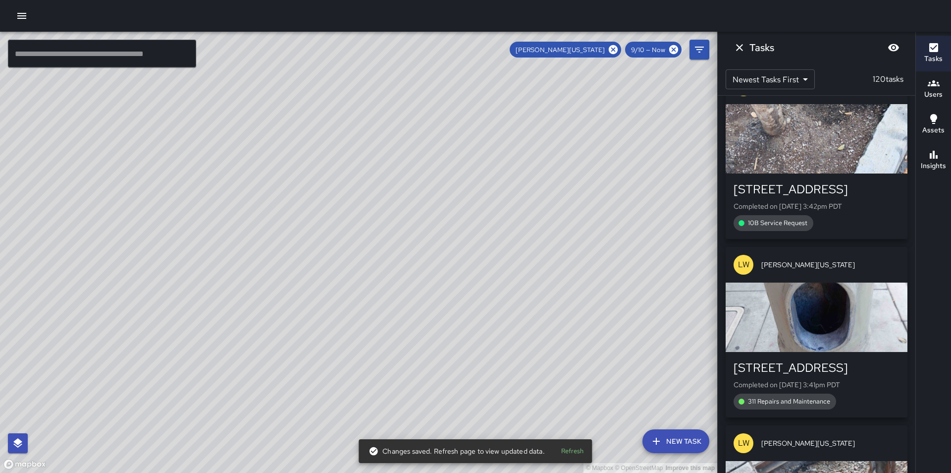
scroll to position [7676, 0]
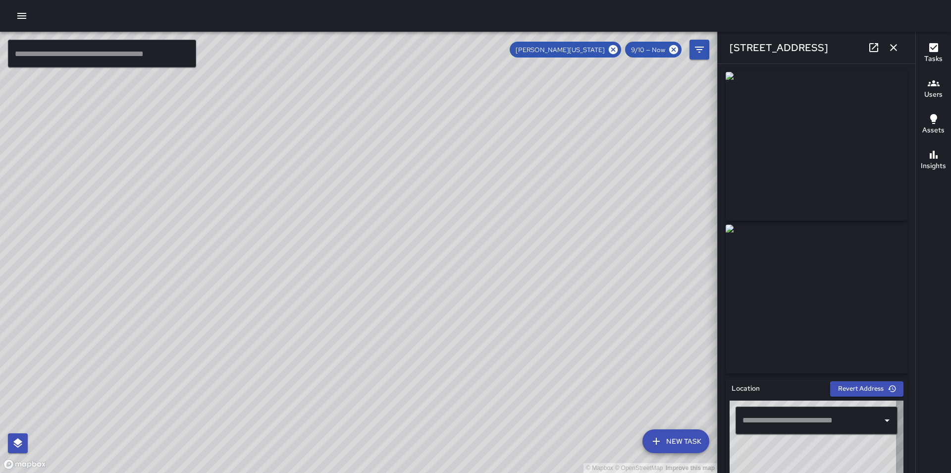
type input "**********"
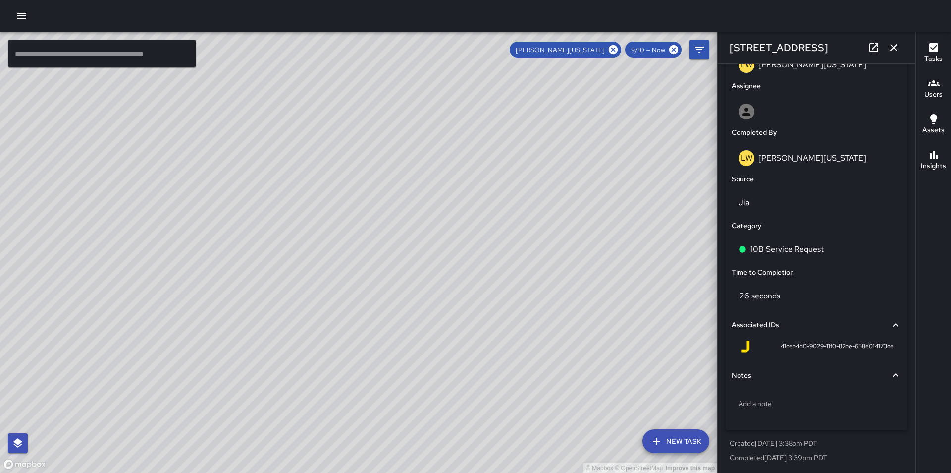
scroll to position [552, 0]
click at [822, 251] on p "10B Service Request" at bounding box center [786, 248] width 73 height 12
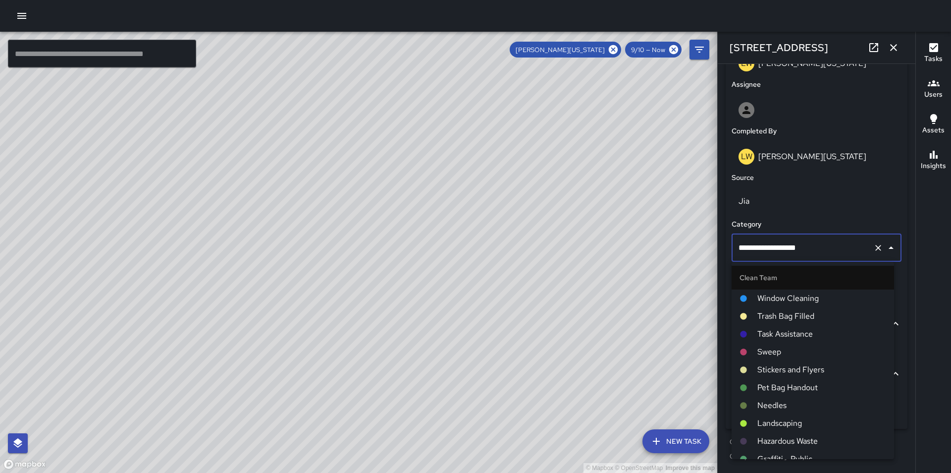
scroll to position [538, 0]
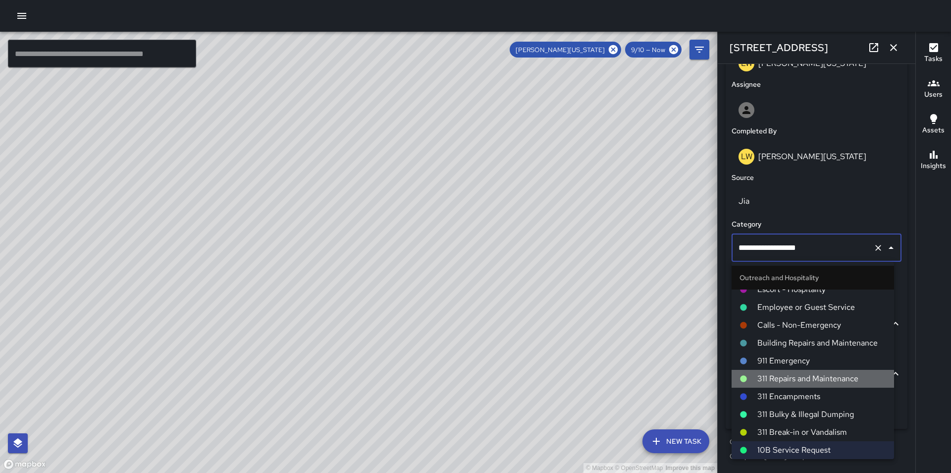
click at [832, 379] on span "311 Repairs and Maintenance" at bounding box center [821, 378] width 129 height 12
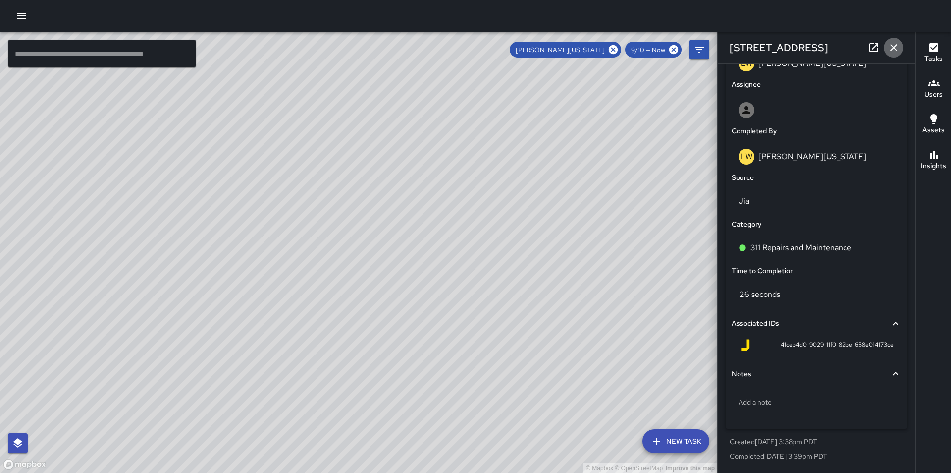
click at [893, 45] on icon "button" at bounding box center [894, 48] width 12 height 12
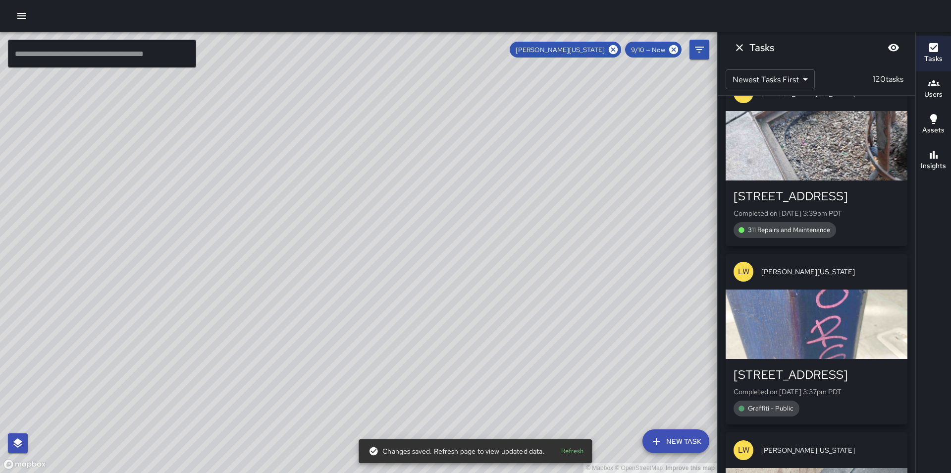
scroll to position [8046, 0]
